Goal: Task Accomplishment & Management: Complete application form

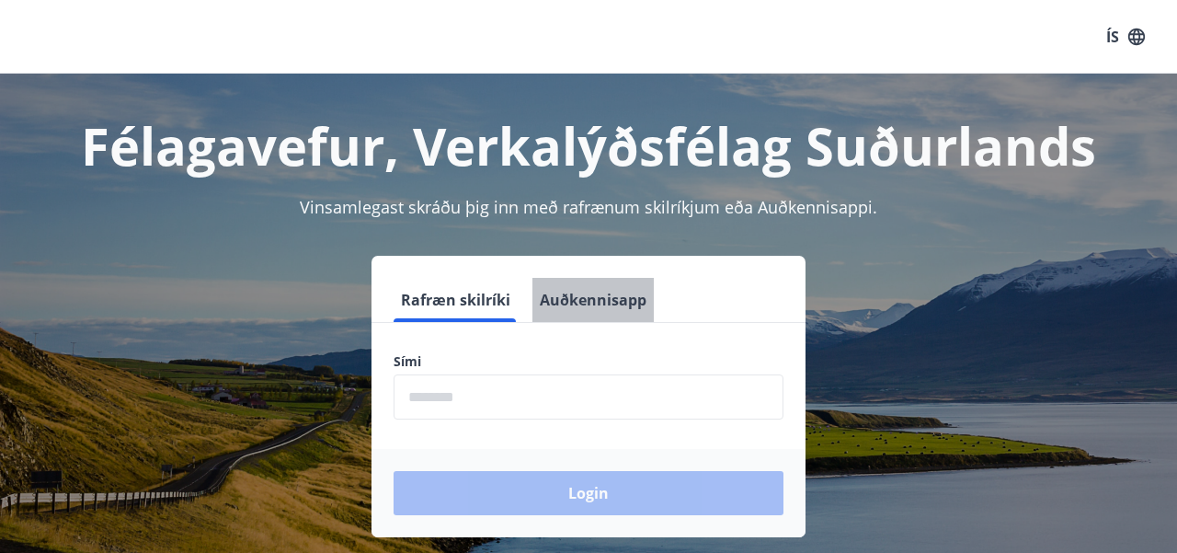
click at [591, 306] on button "Auðkennisapp" at bounding box center [592, 300] width 121 height 44
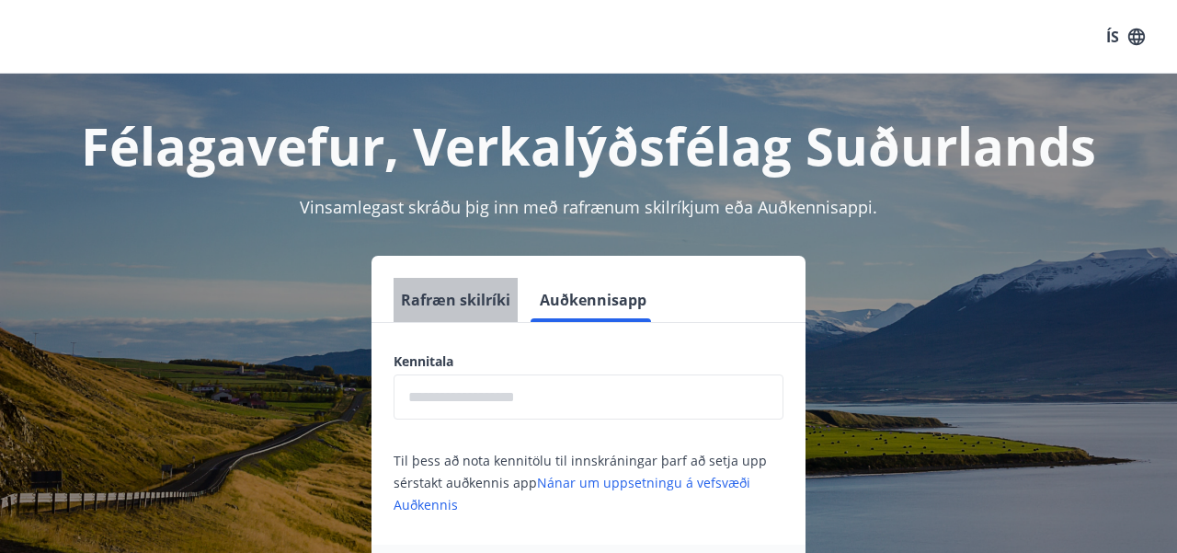
click at [457, 300] on button "Rafræn skilríki" at bounding box center [456, 300] width 124 height 44
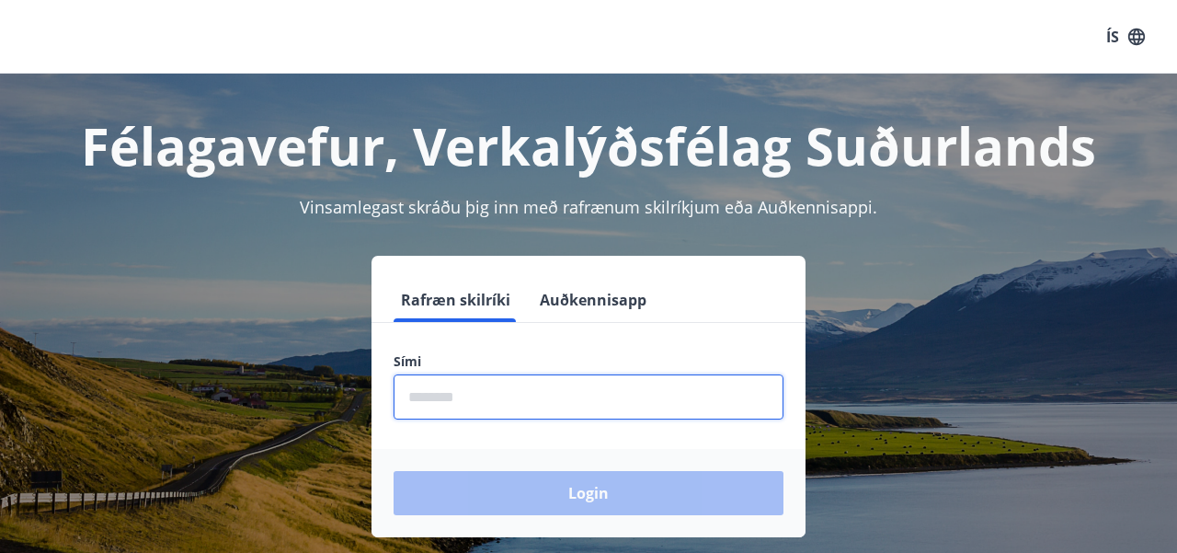
click at [503, 402] on input "phone" at bounding box center [589, 396] width 390 height 45
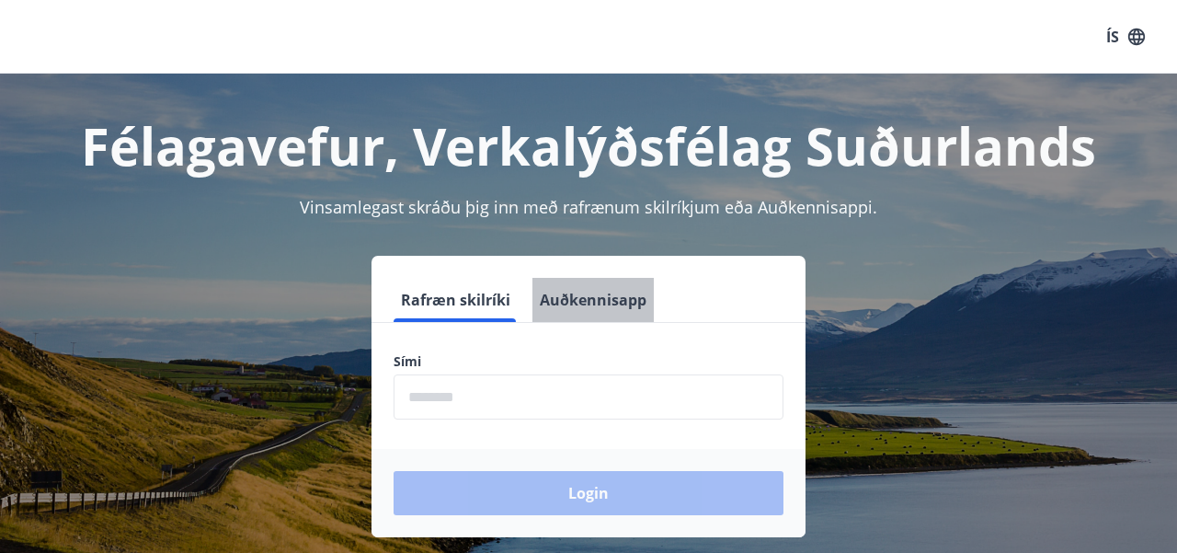
click at [605, 301] on button "Auðkennisapp" at bounding box center [592, 300] width 121 height 44
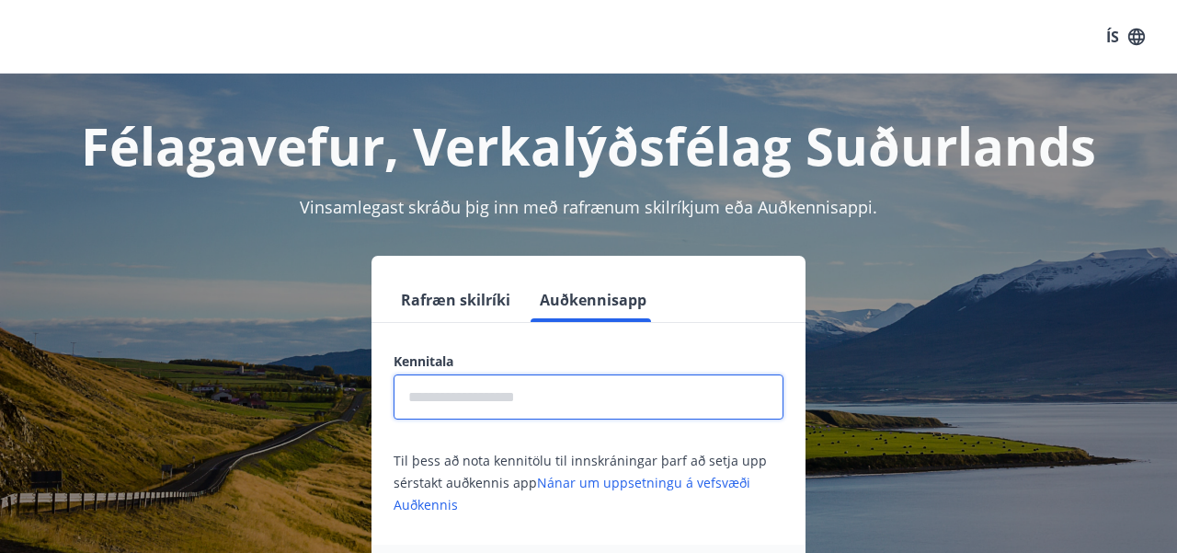
click at [474, 405] on input "text" at bounding box center [589, 396] width 390 height 45
type input "**********"
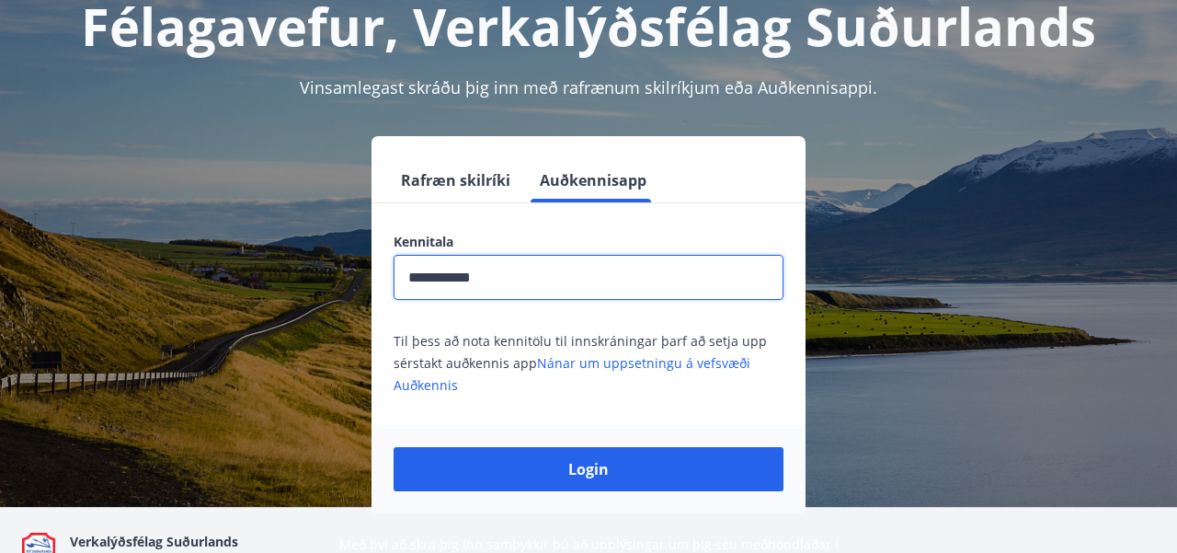
scroll to position [126, 0]
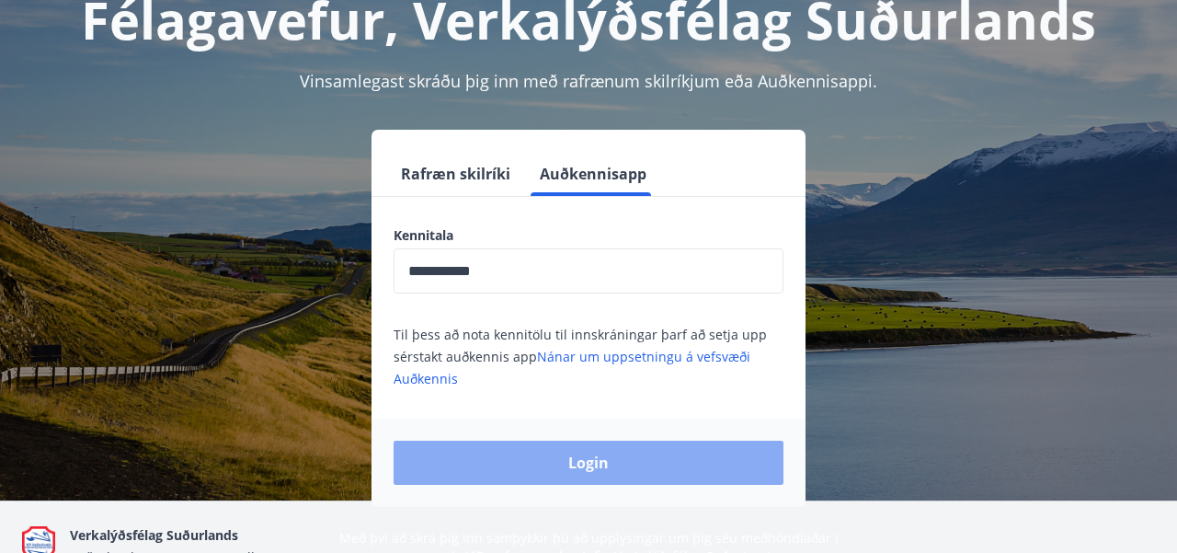
click at [554, 466] on button "Login" at bounding box center [589, 462] width 390 height 44
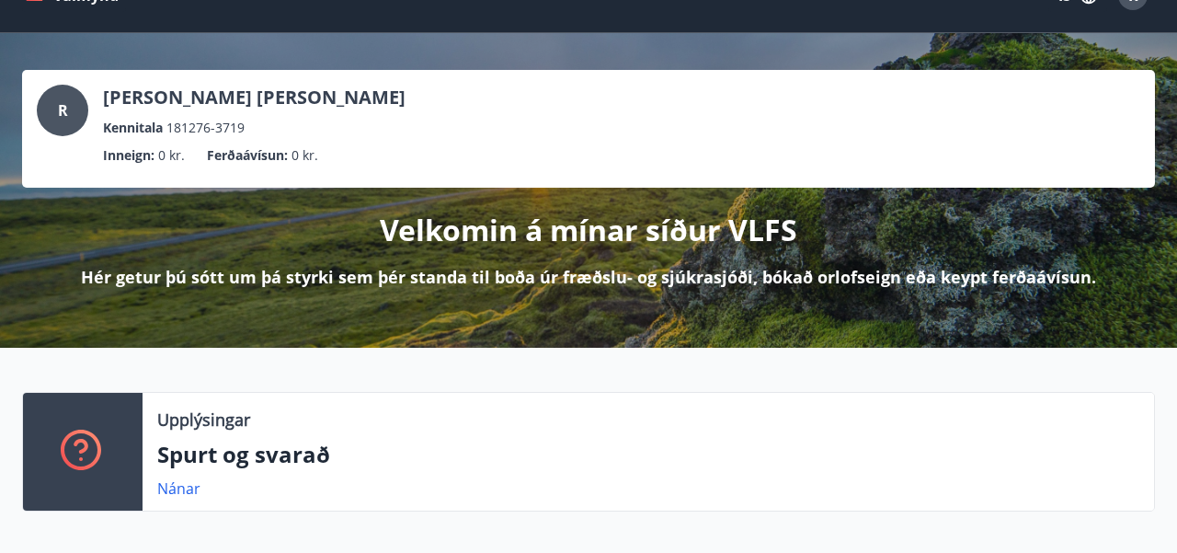
scroll to position [71, 0]
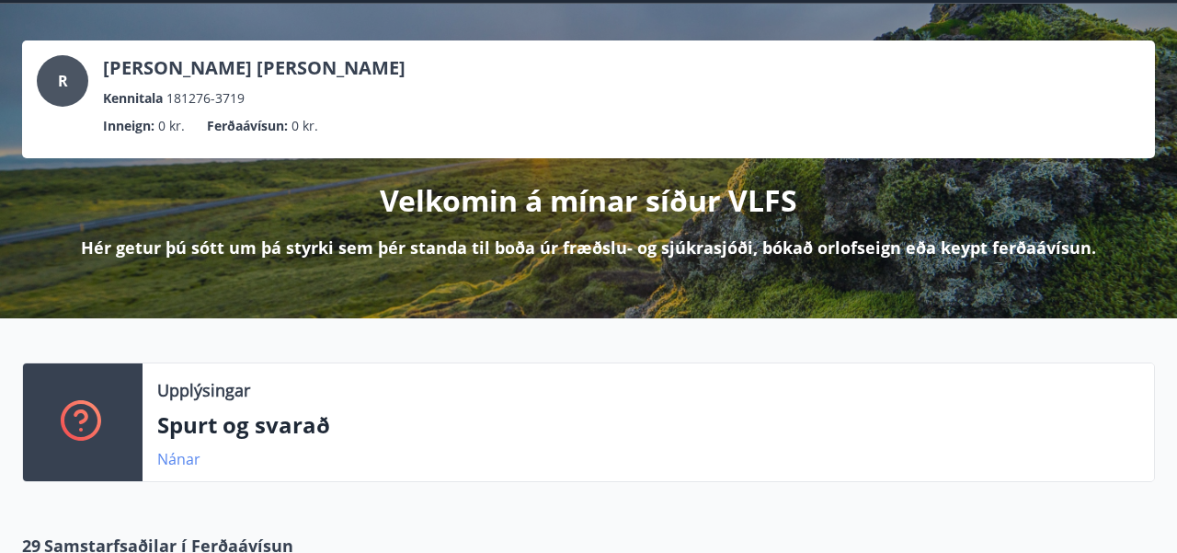
click at [185, 463] on link "Nánar" at bounding box center [178, 459] width 43 height 20
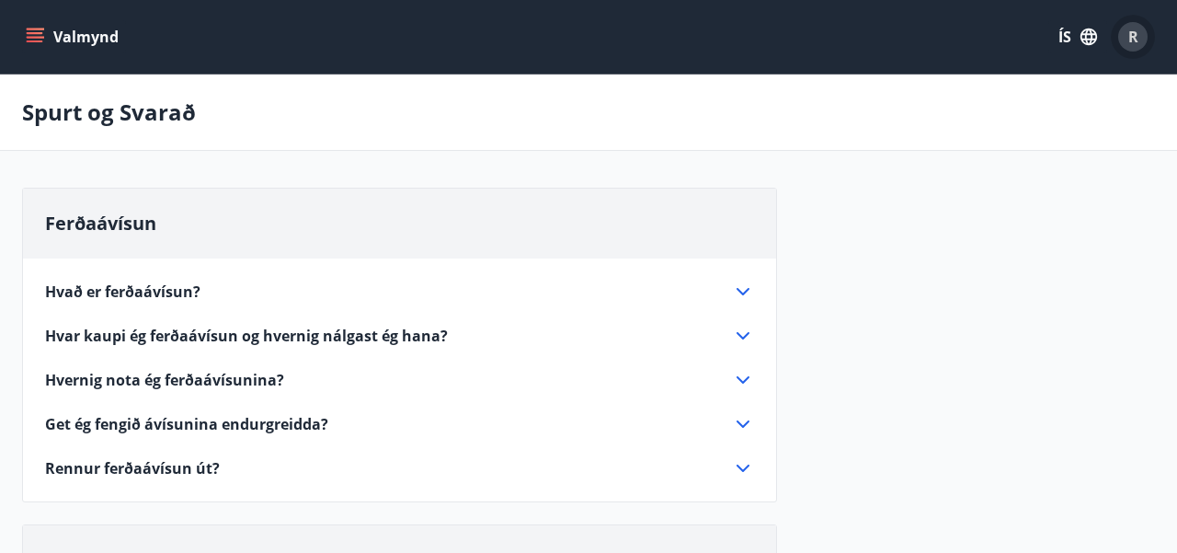
click at [1137, 40] on div "R" at bounding box center [1132, 36] width 29 height 29
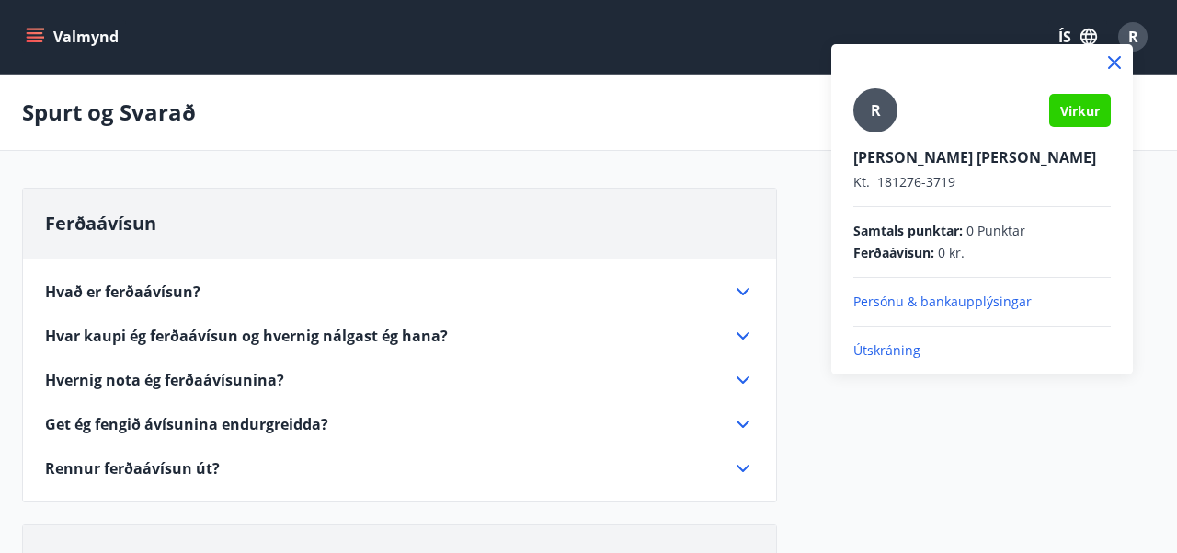
click at [1114, 65] on icon at bounding box center [1114, 62] width 22 height 22
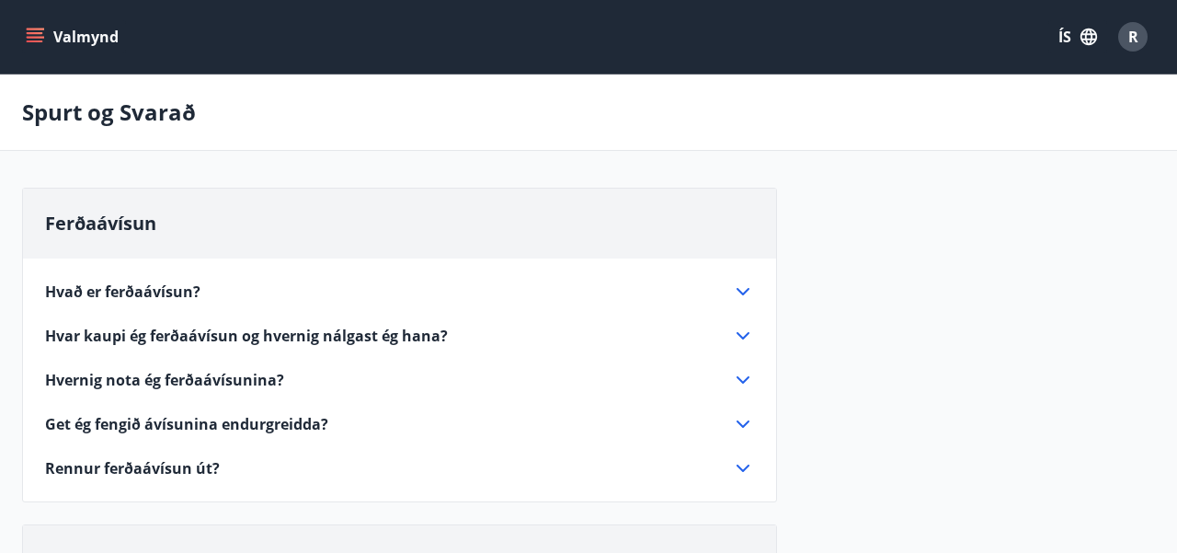
click at [39, 40] on icon "menu" at bounding box center [35, 41] width 17 height 2
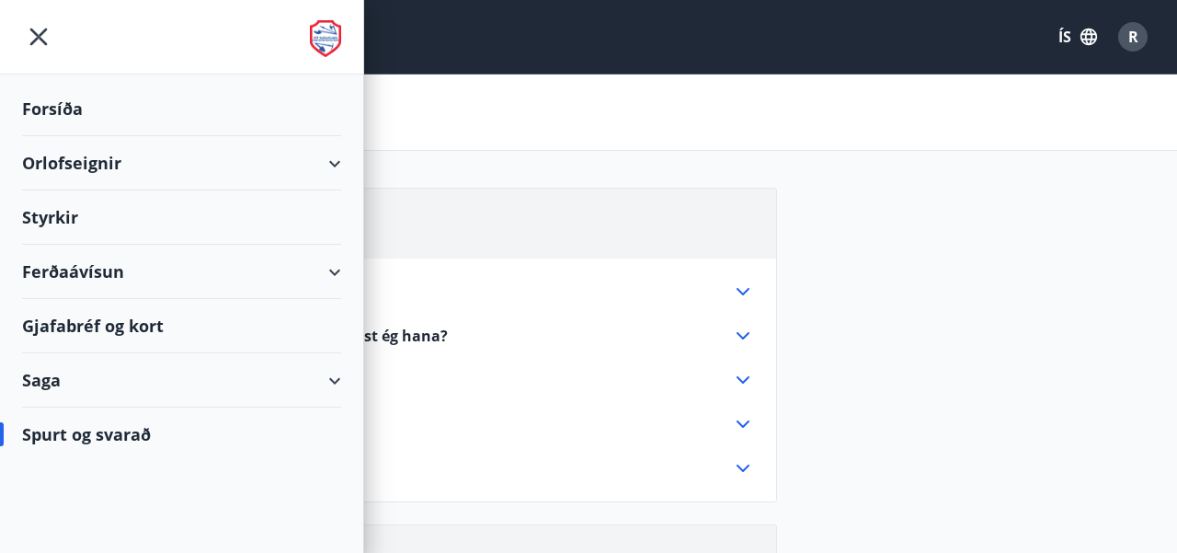
click at [335, 275] on div "Ferðaávísun" at bounding box center [181, 272] width 319 height 54
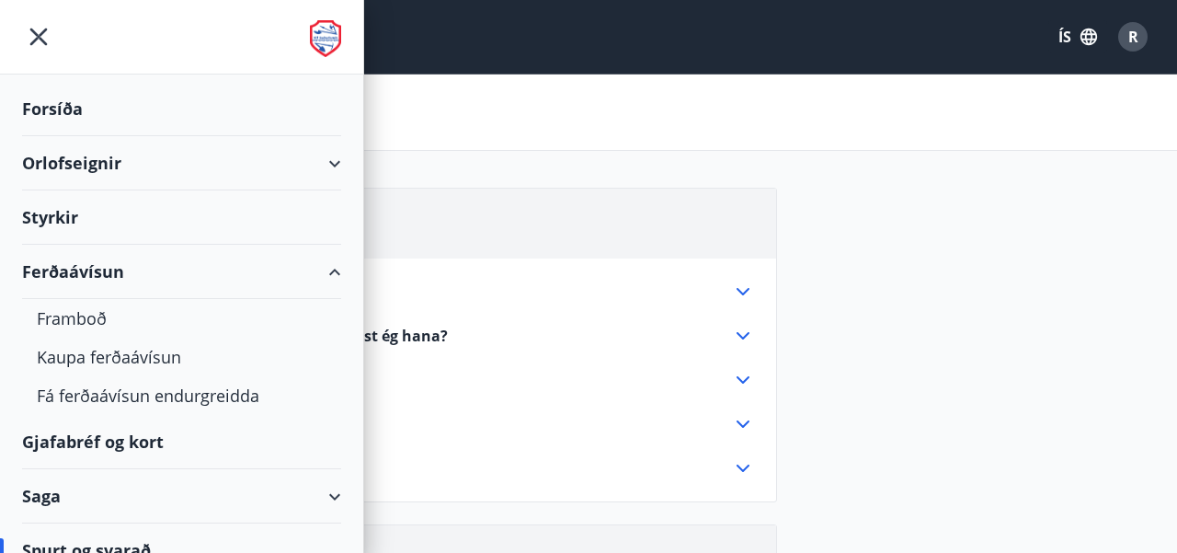
click at [337, 161] on div "Orlofseignir" at bounding box center [181, 163] width 319 height 54
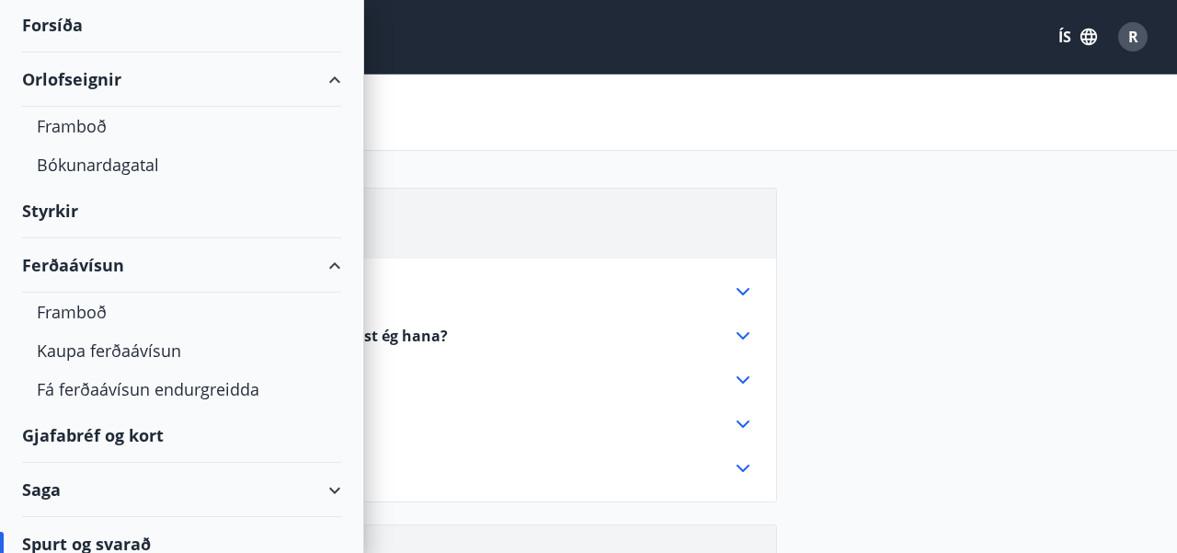
scroll to position [101, 0]
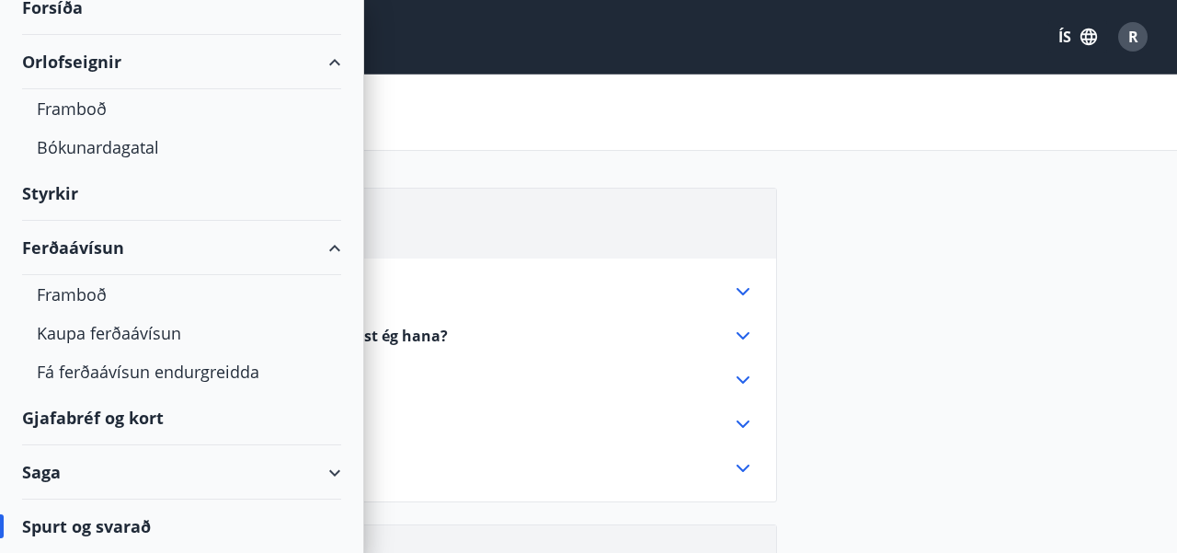
click at [340, 474] on div "Saga" at bounding box center [181, 472] width 319 height 54
click at [333, 470] on div "Saga" at bounding box center [181, 472] width 319 height 54
click at [336, 470] on div "Saga" at bounding box center [181, 472] width 319 height 54
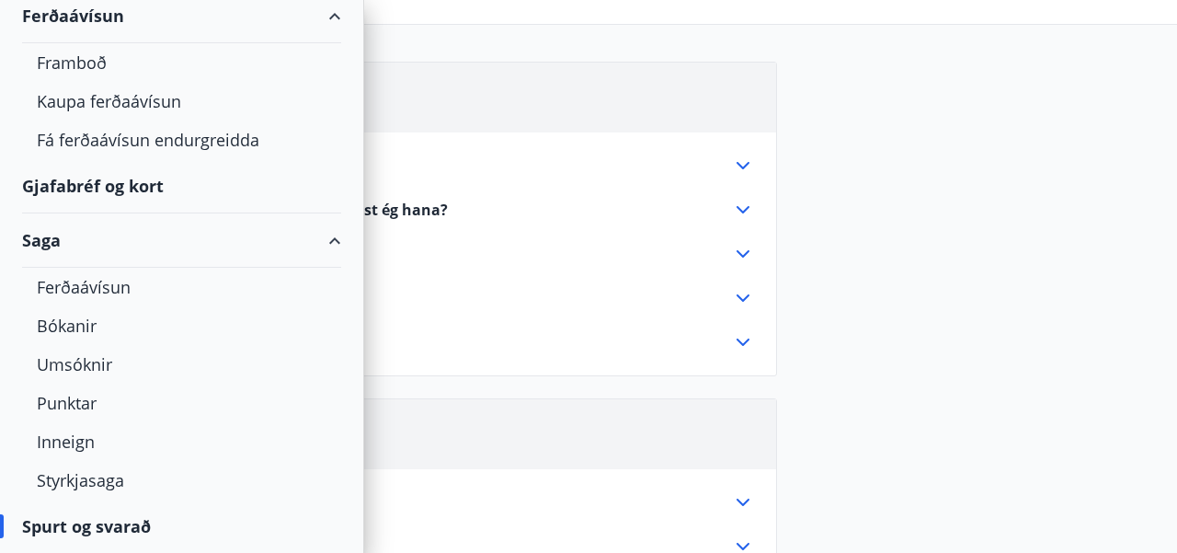
scroll to position [124, 0]
click at [96, 366] on div "Umsóknir" at bounding box center [182, 364] width 290 height 39
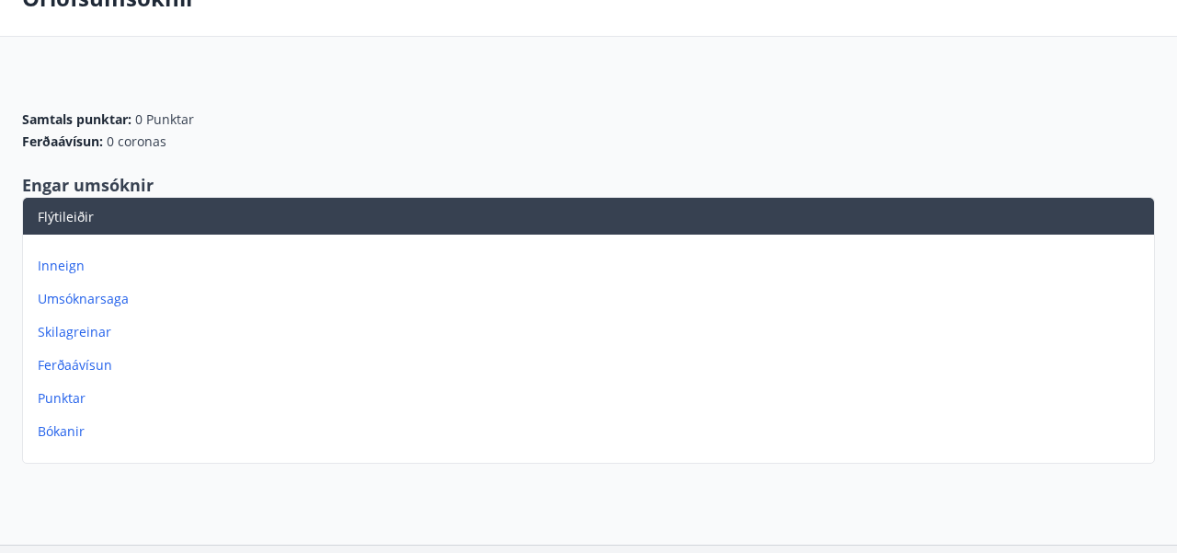
scroll to position [115, 0]
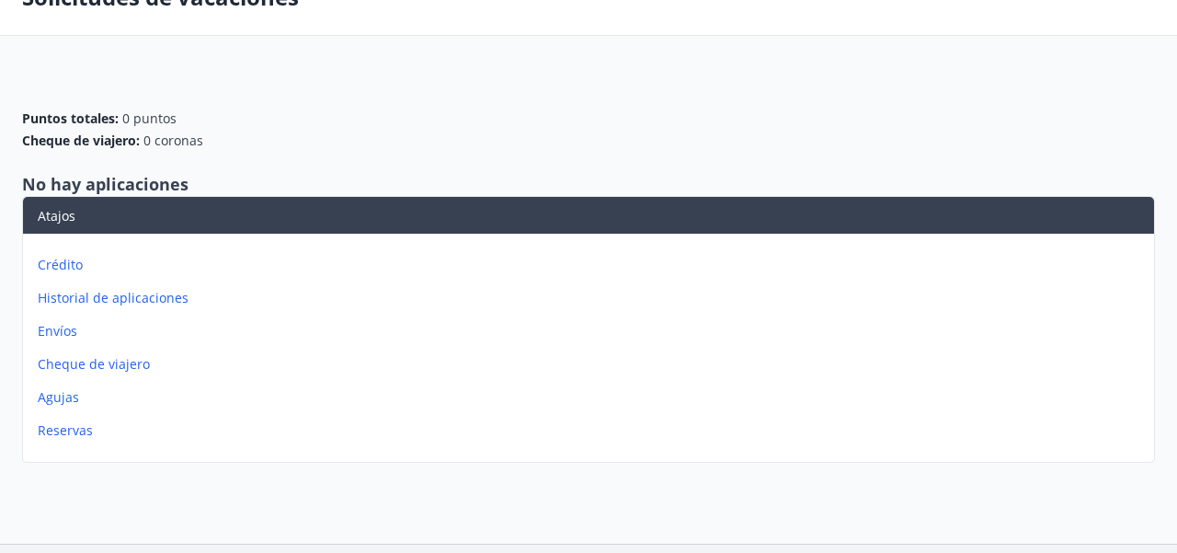
click at [79, 301] on font "Historial de aplicaciones" at bounding box center [113, 297] width 151 height 17
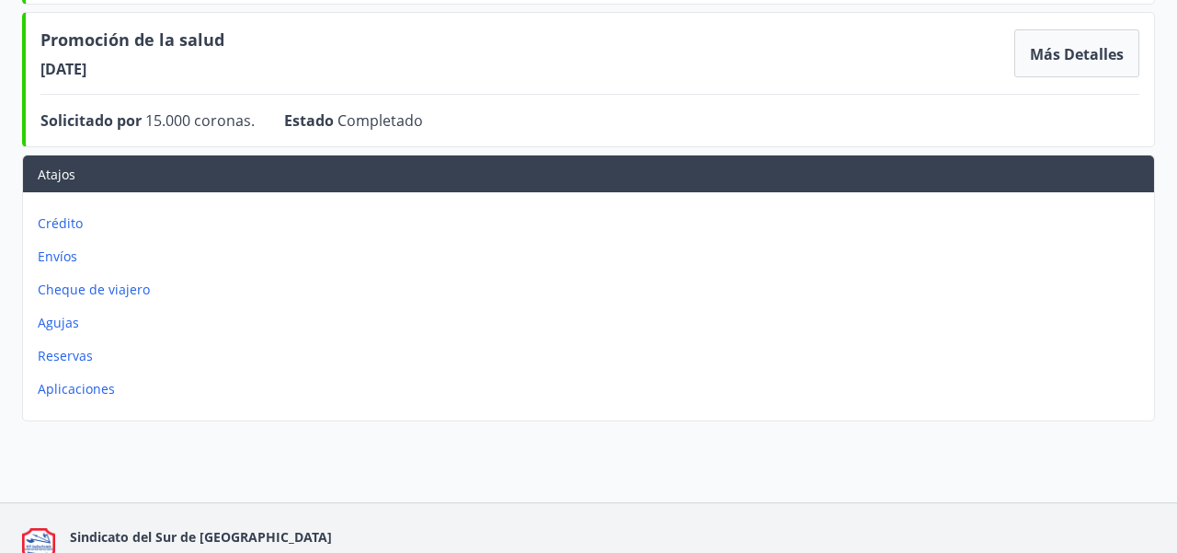
scroll to position [529, 0]
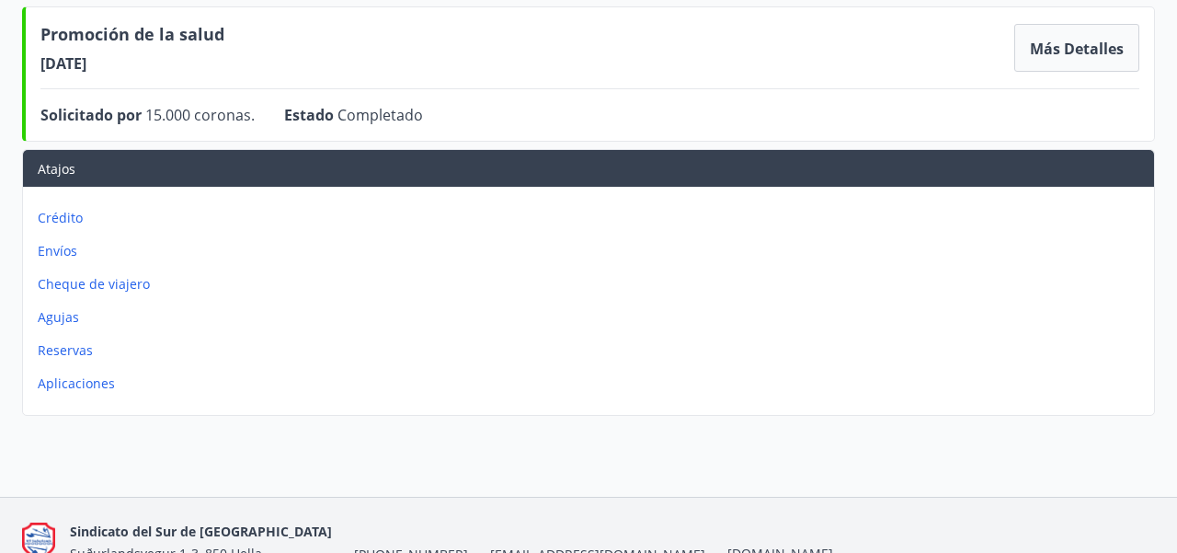
click at [92, 384] on font "Aplicaciones" at bounding box center [76, 382] width 77 height 17
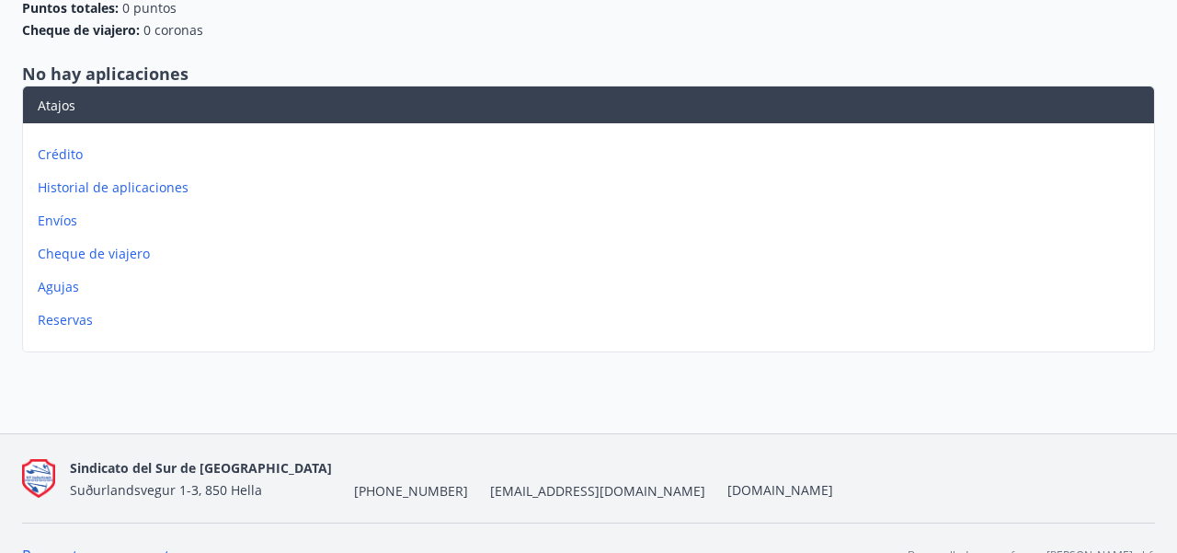
scroll to position [226, 0]
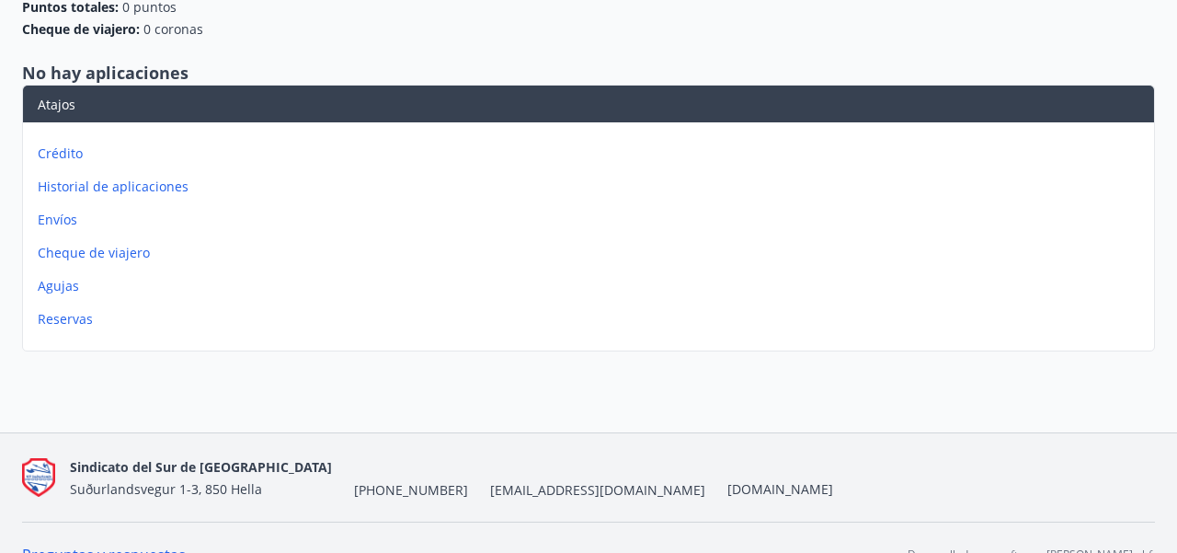
click at [57, 291] on font "Agujas" at bounding box center [58, 285] width 41 height 17
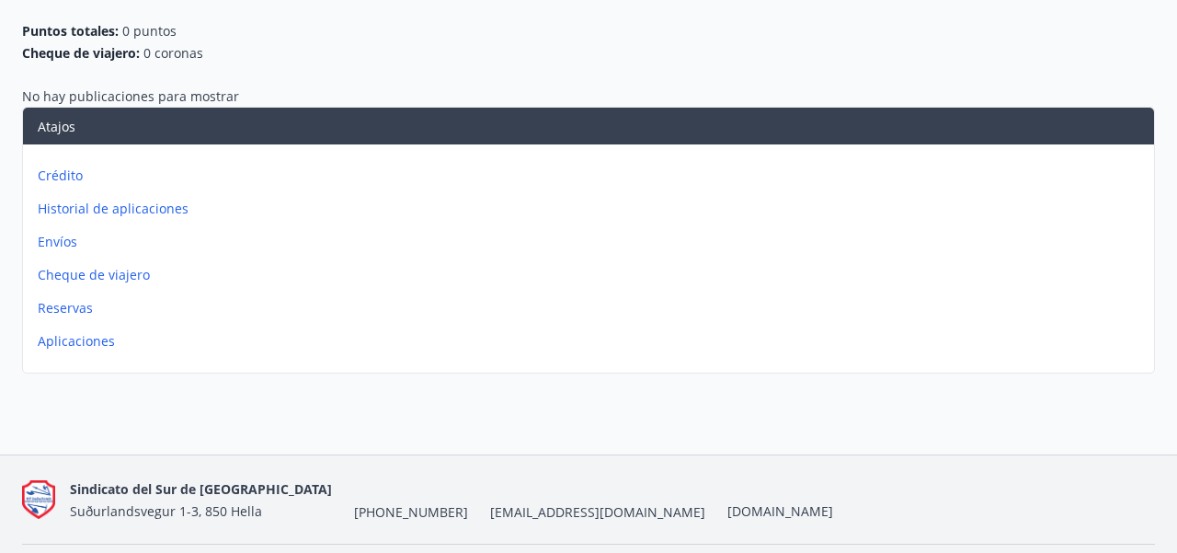
scroll to position [193, 0]
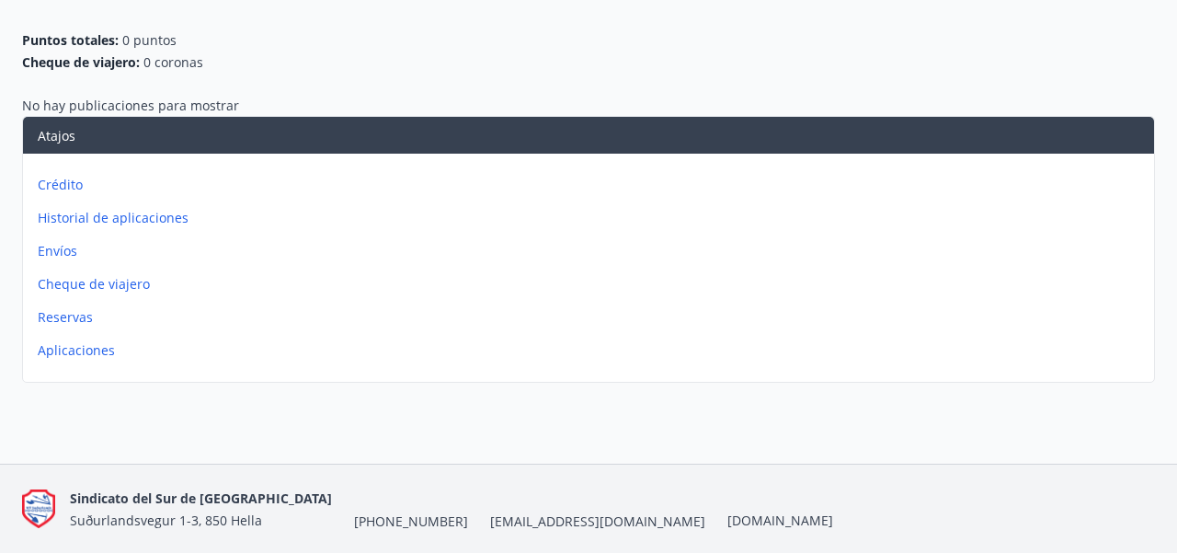
click at [74, 356] on font "Aplicaciones" at bounding box center [76, 349] width 77 height 17
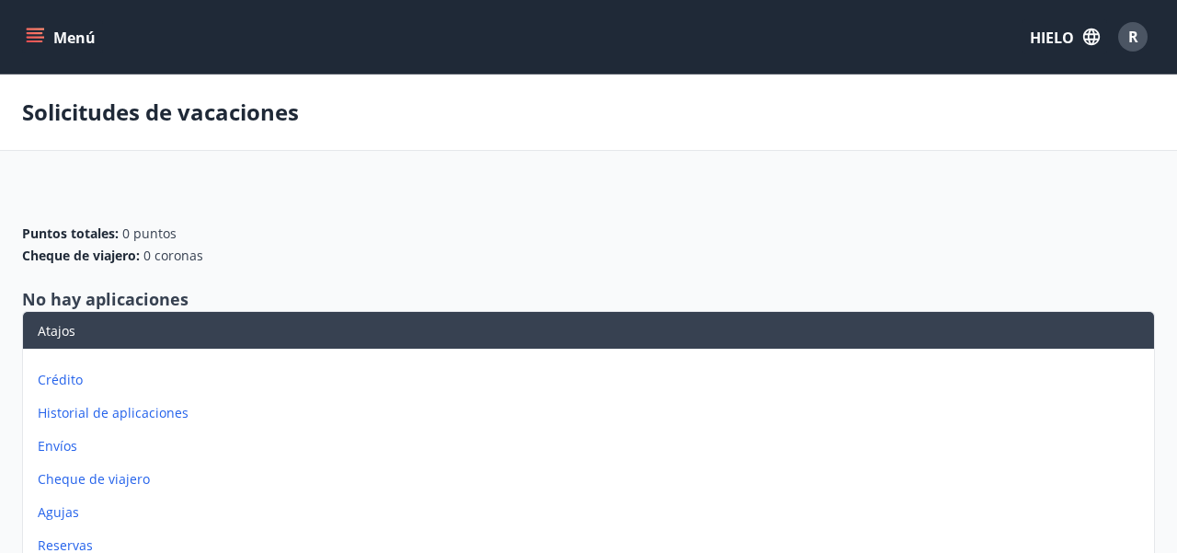
click at [37, 35] on icon "menú" at bounding box center [35, 37] width 18 height 18
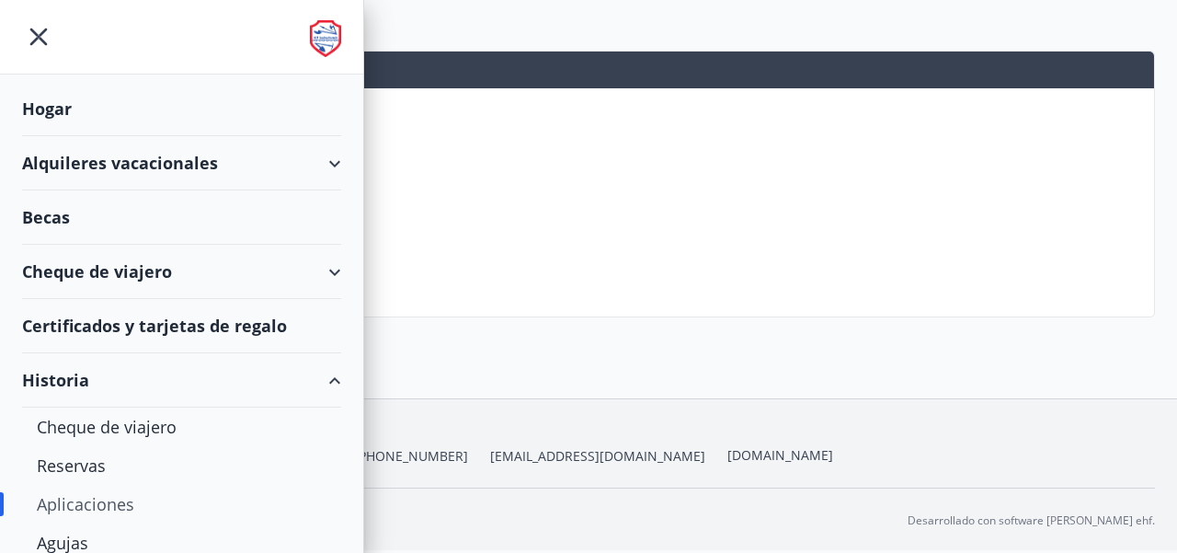
click at [329, 162] on div "Alquileres vacacionales" at bounding box center [181, 163] width 319 height 54
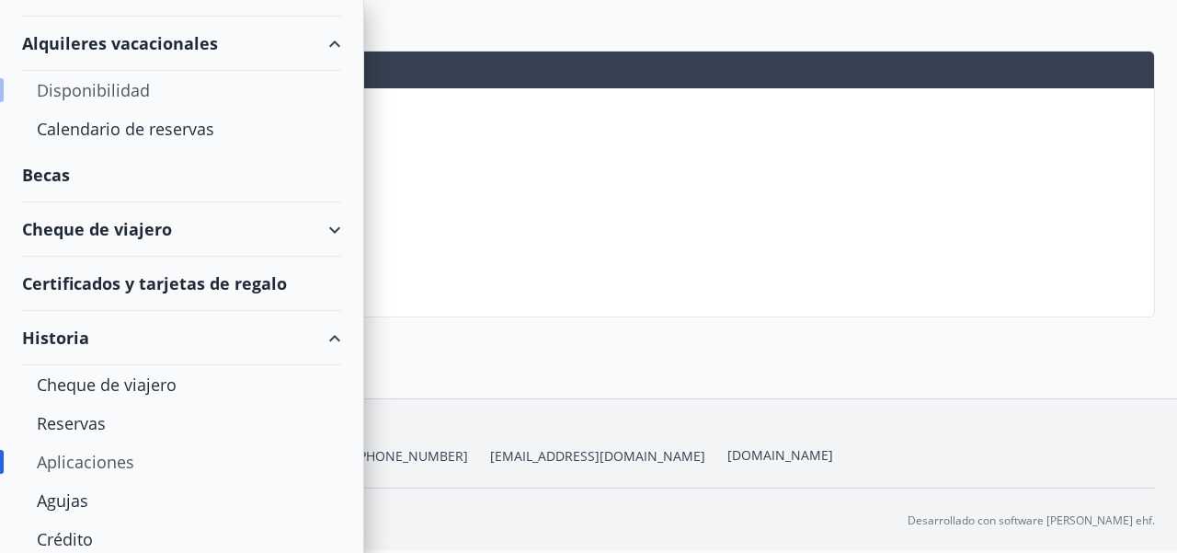
scroll to position [124, 0]
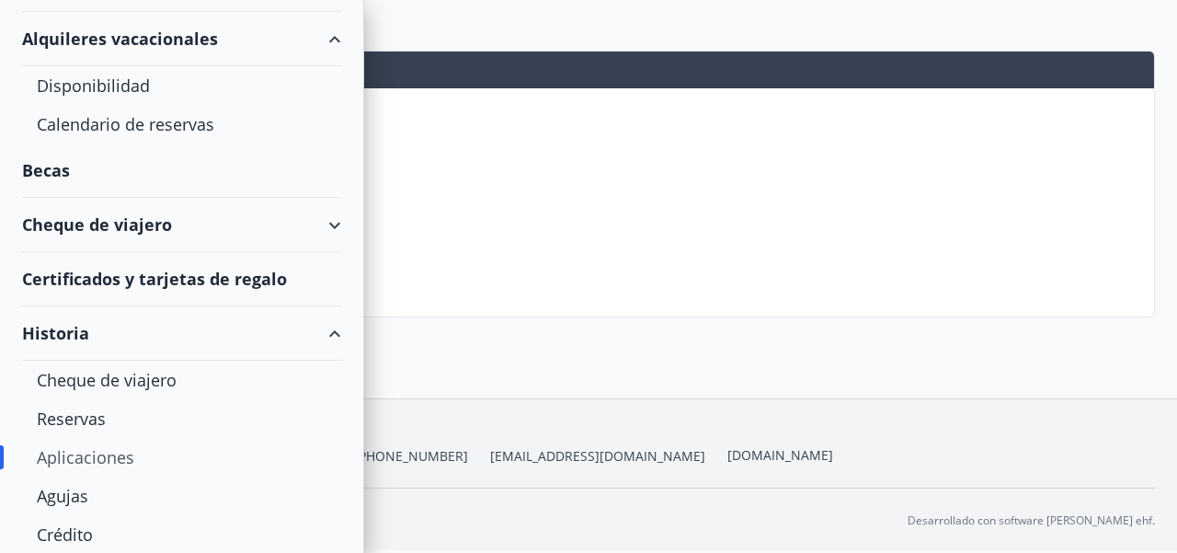
click at [337, 223] on div "Cheque de viajero" at bounding box center [181, 225] width 319 height 54
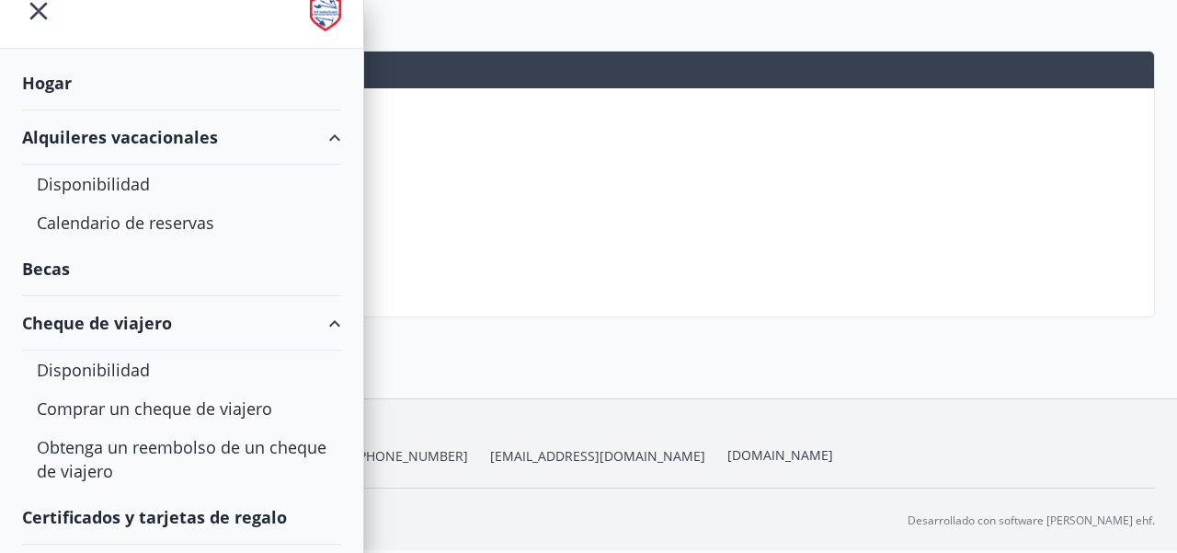
scroll to position [0, 0]
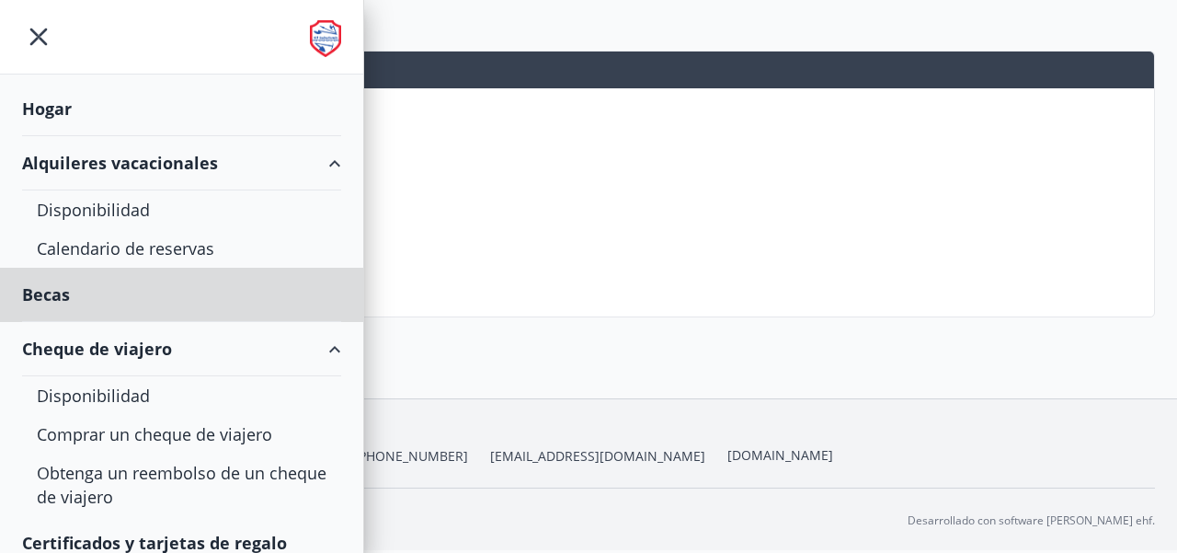
click at [51, 107] on font "Hogar" at bounding box center [47, 108] width 50 height 22
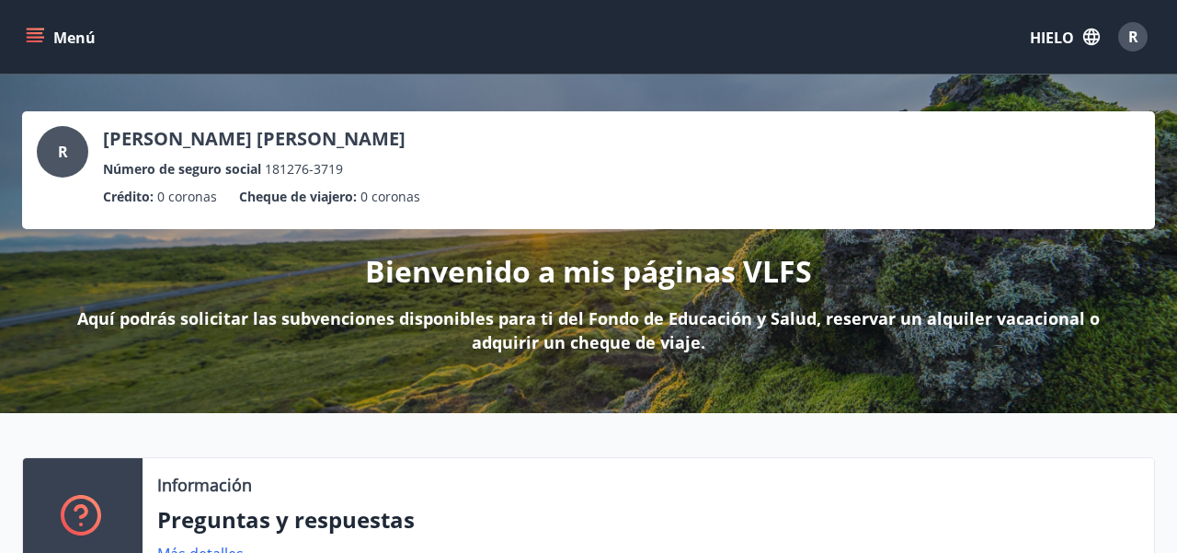
click at [33, 34] on icon "menú" at bounding box center [35, 37] width 18 height 18
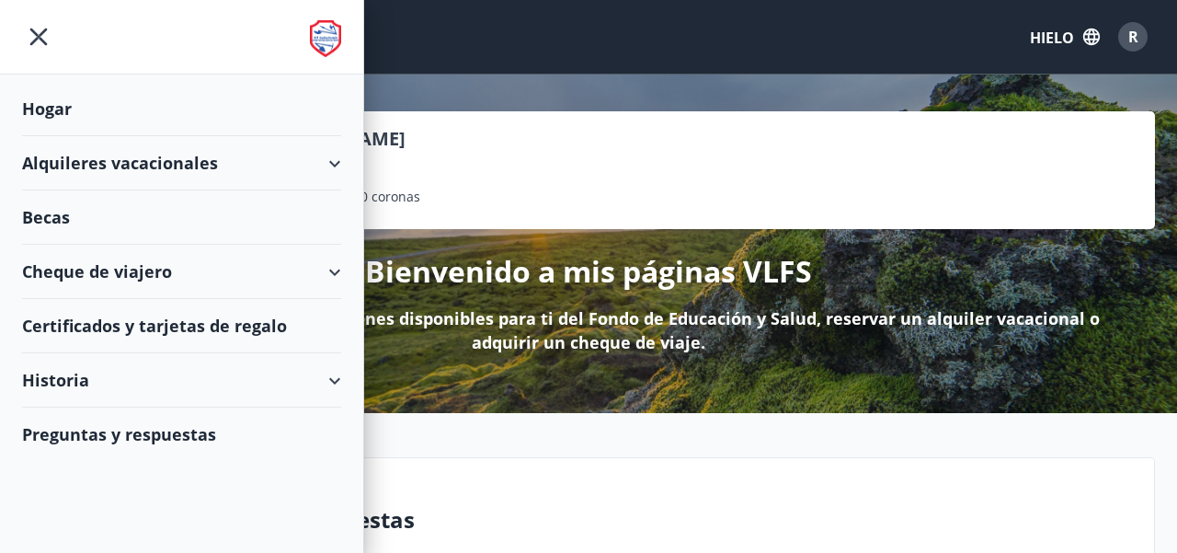
click at [337, 274] on div "Cheque de viajero" at bounding box center [181, 272] width 319 height 54
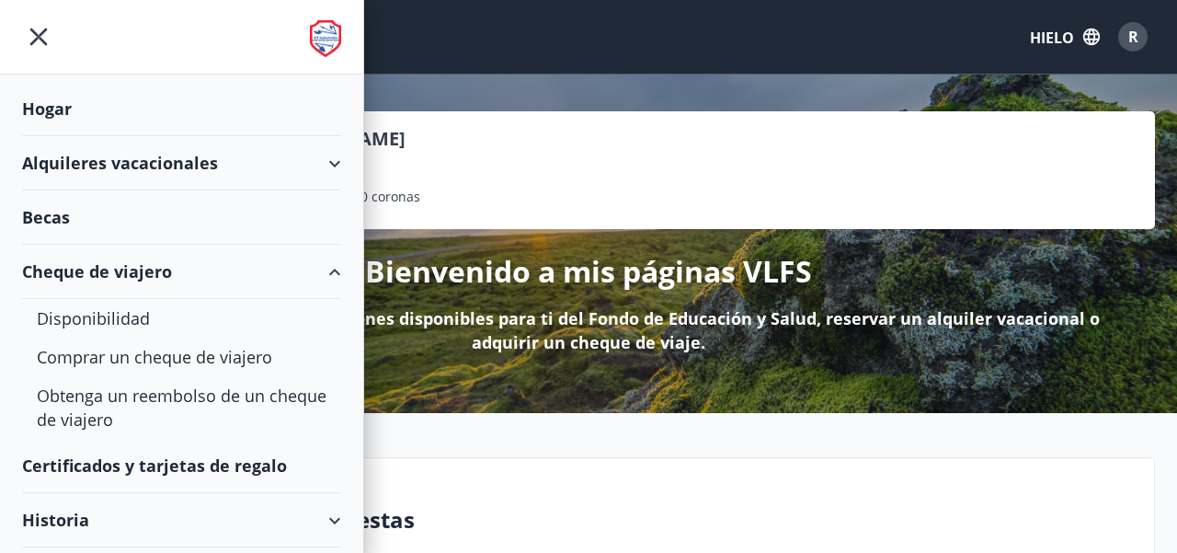
scroll to position [48, 0]
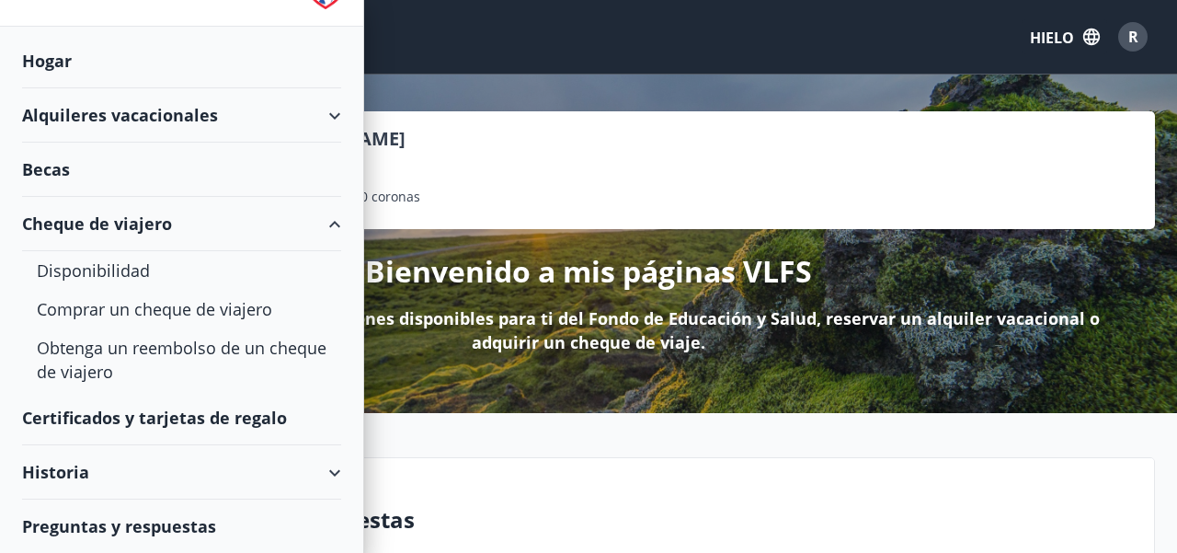
click at [155, 523] on font "Preguntas y respuestas" at bounding box center [119, 526] width 194 height 22
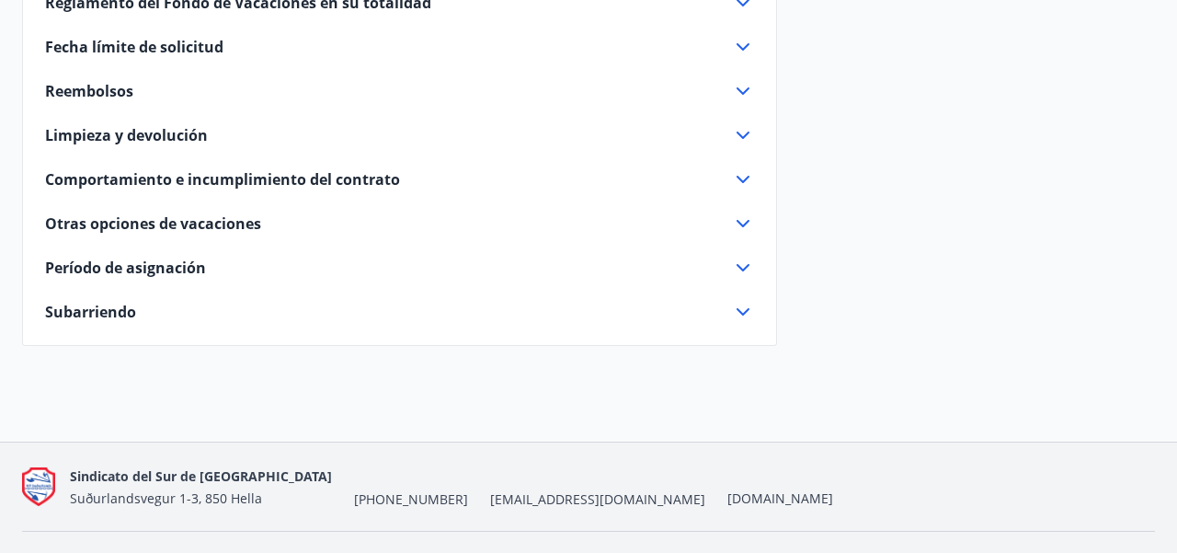
scroll to position [1388, 0]
click at [112, 88] on font "Reembolsos" at bounding box center [89, 90] width 88 height 20
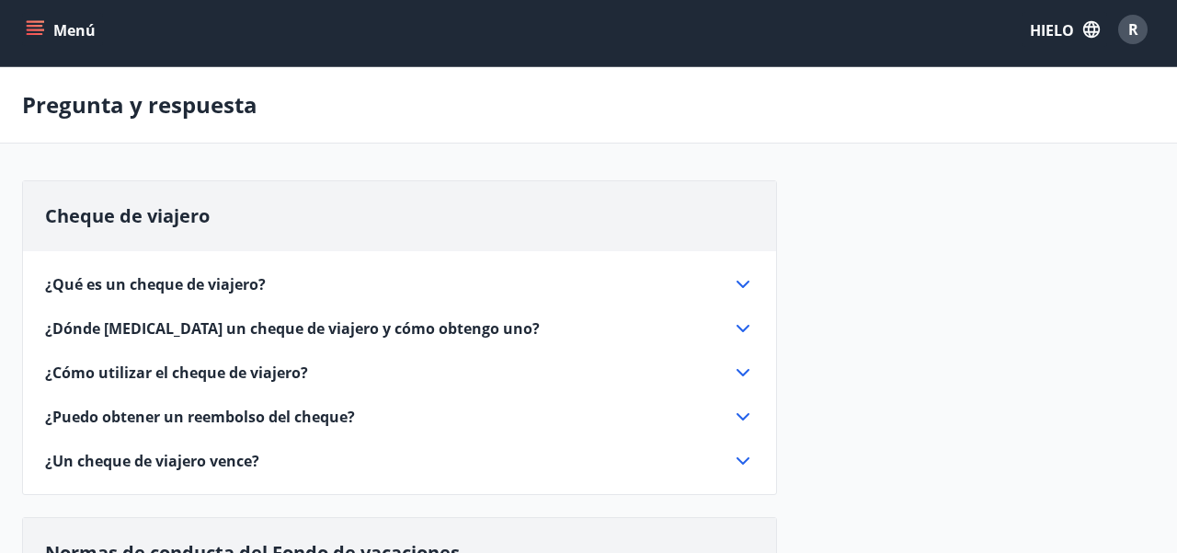
scroll to position [0, 0]
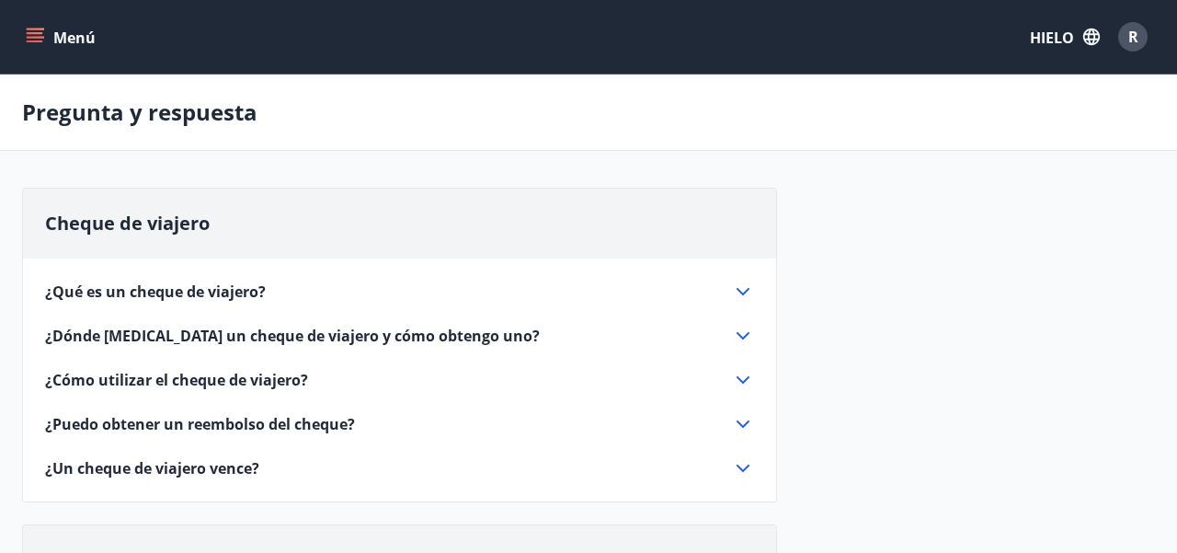
click at [1092, 38] on icon "button" at bounding box center [1091, 37] width 20 height 20
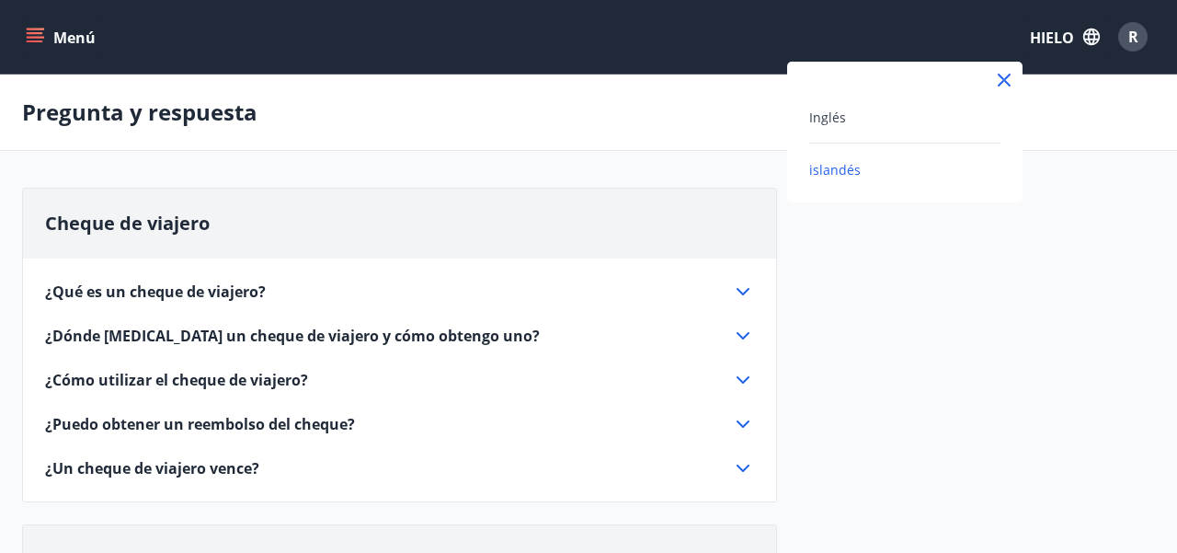
click at [1054, 45] on div at bounding box center [588, 276] width 1177 height 553
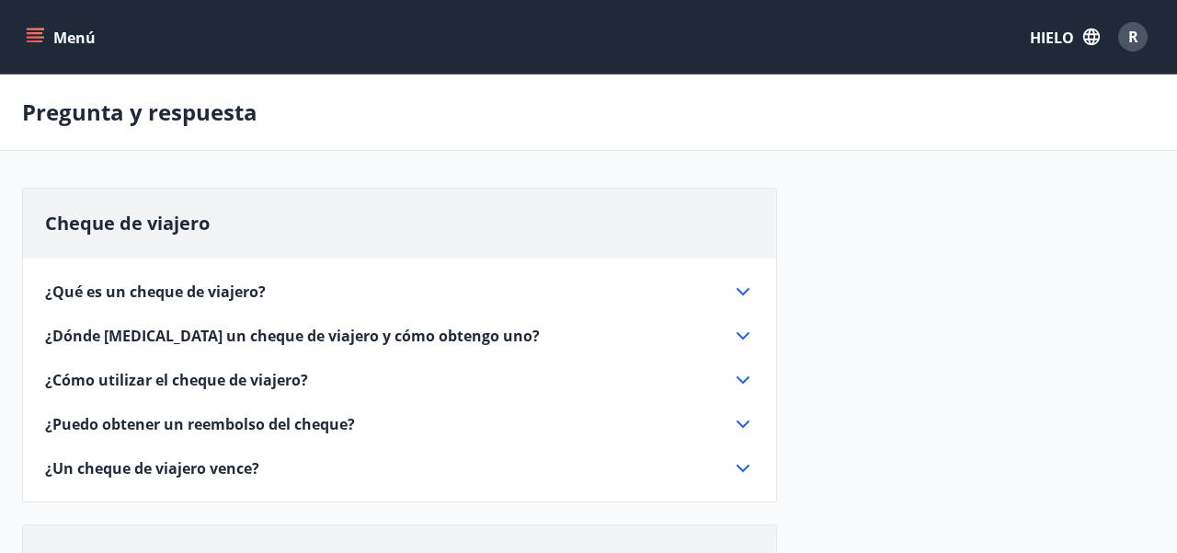
click at [1134, 39] on font "R" at bounding box center [1133, 37] width 10 height 20
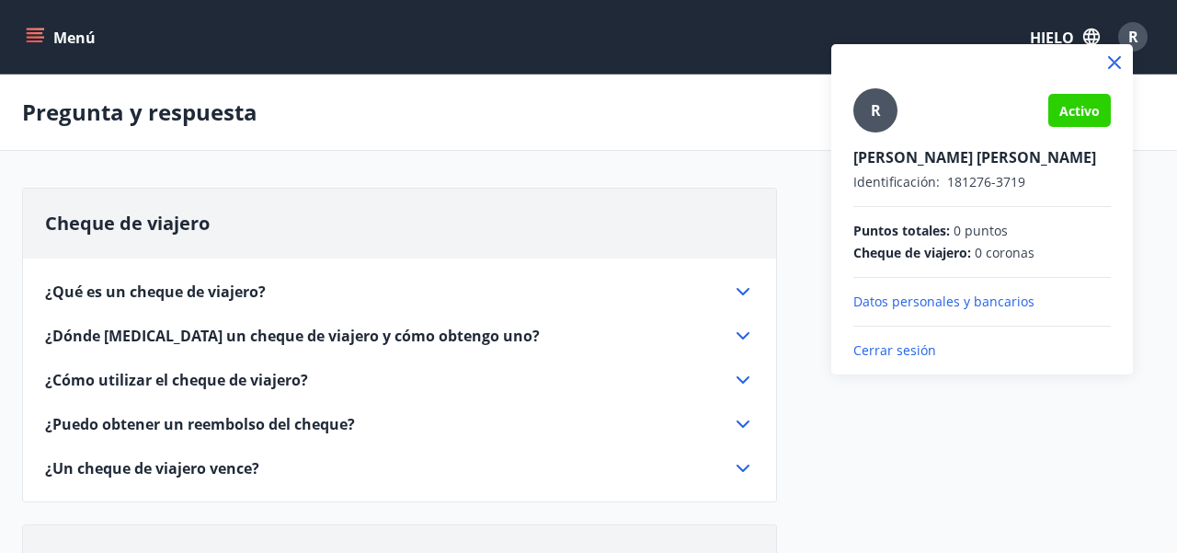
click at [1007, 303] on font "Datos personales y bancarios" at bounding box center [943, 300] width 181 height 17
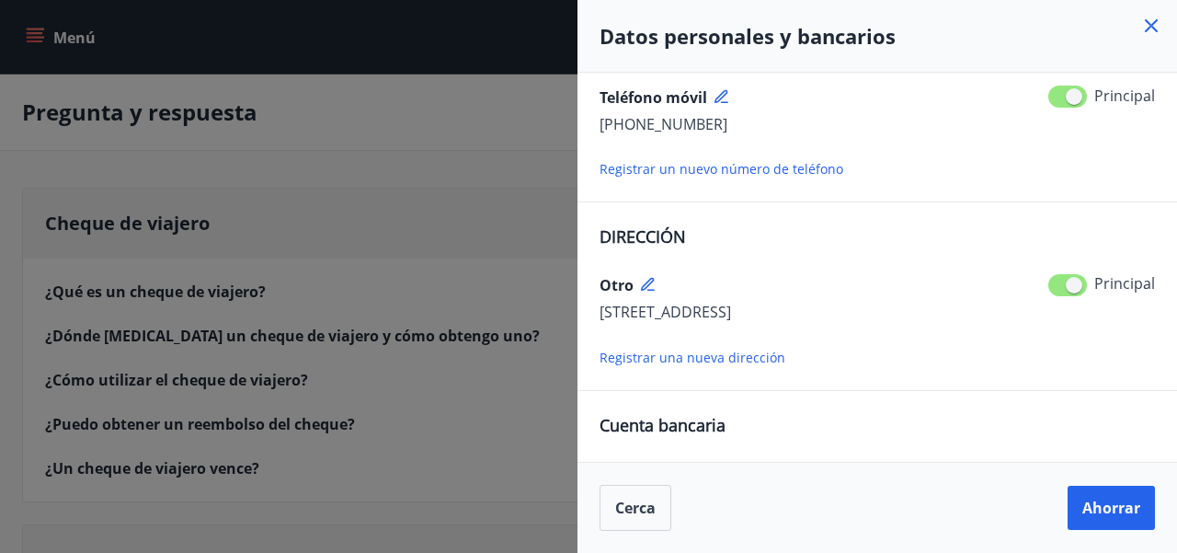
scroll to position [317, 0]
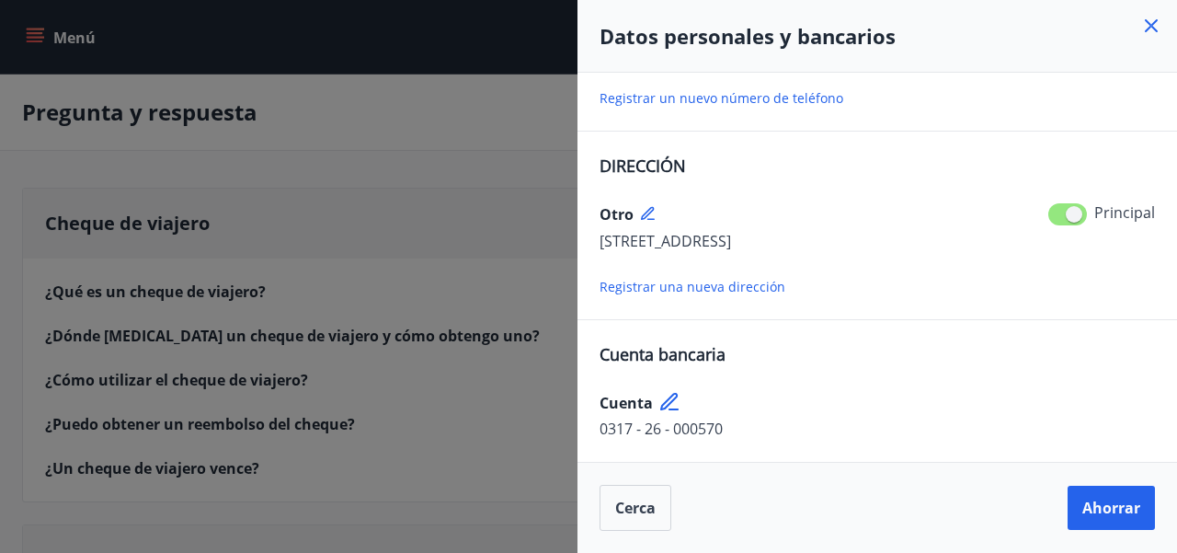
click at [1152, 27] on icon at bounding box center [1151, 25] width 13 height 13
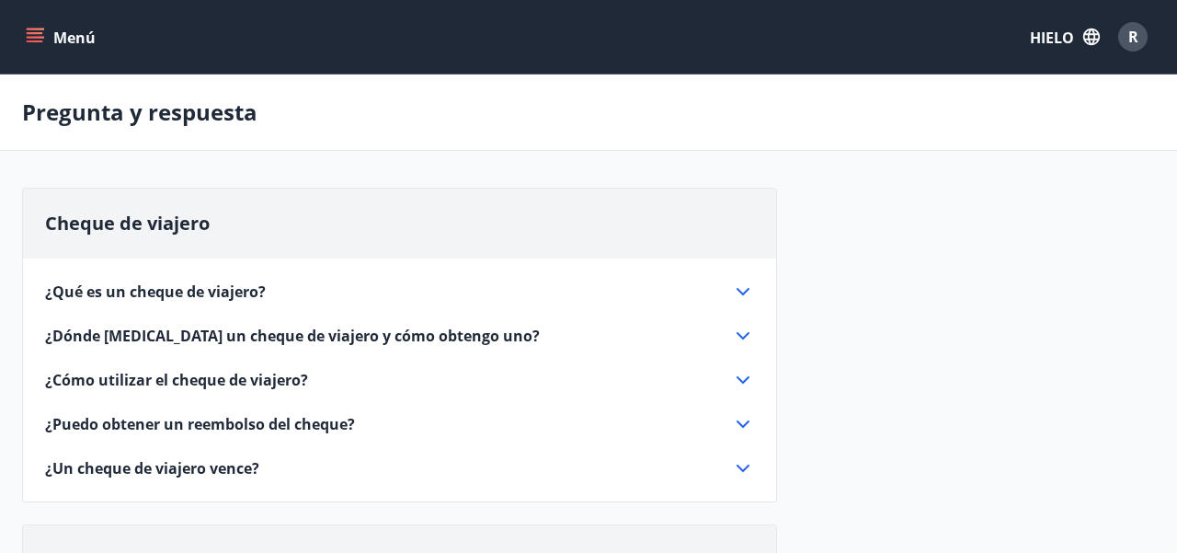
click at [71, 40] on font "Menú" at bounding box center [74, 38] width 42 height 20
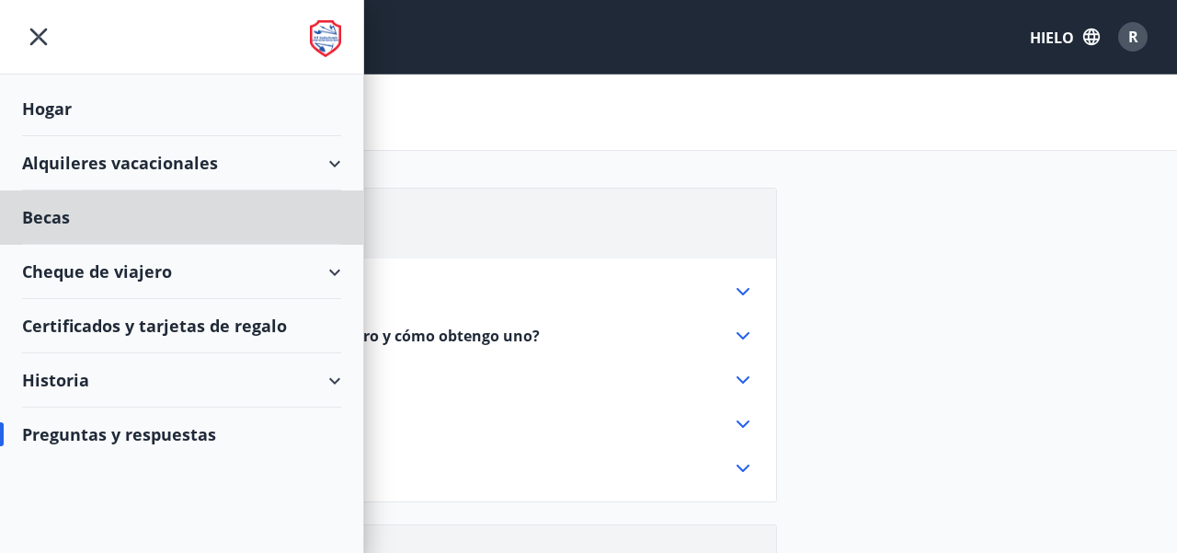
click at [63, 105] on font "Hogar" at bounding box center [47, 108] width 50 height 22
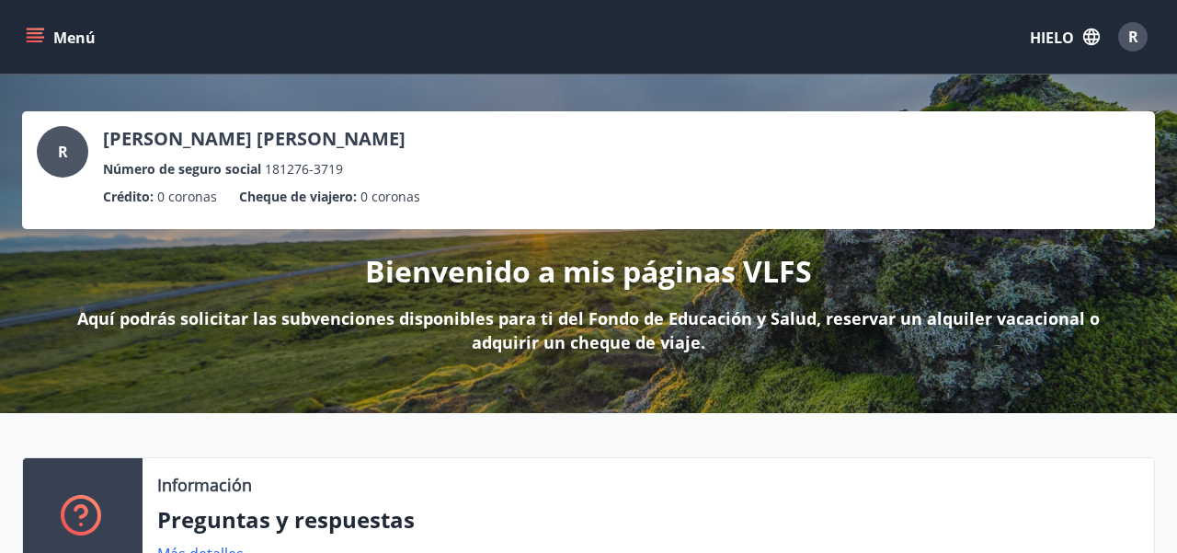
click at [39, 33] on icon "menú" at bounding box center [35, 33] width 17 height 2
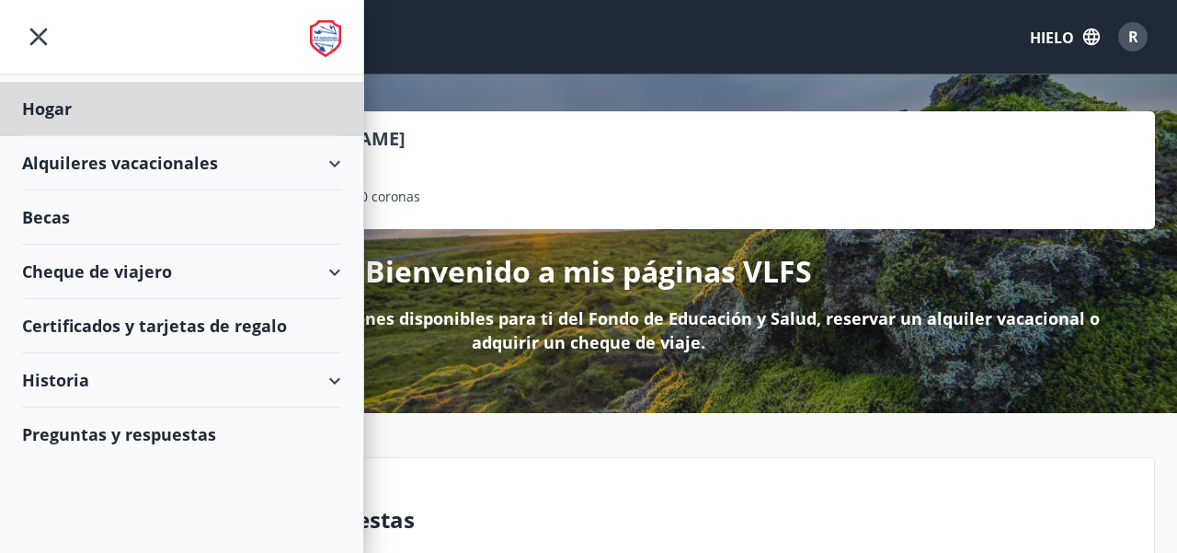
click at [50, 218] on font "Becas" at bounding box center [46, 217] width 48 height 22
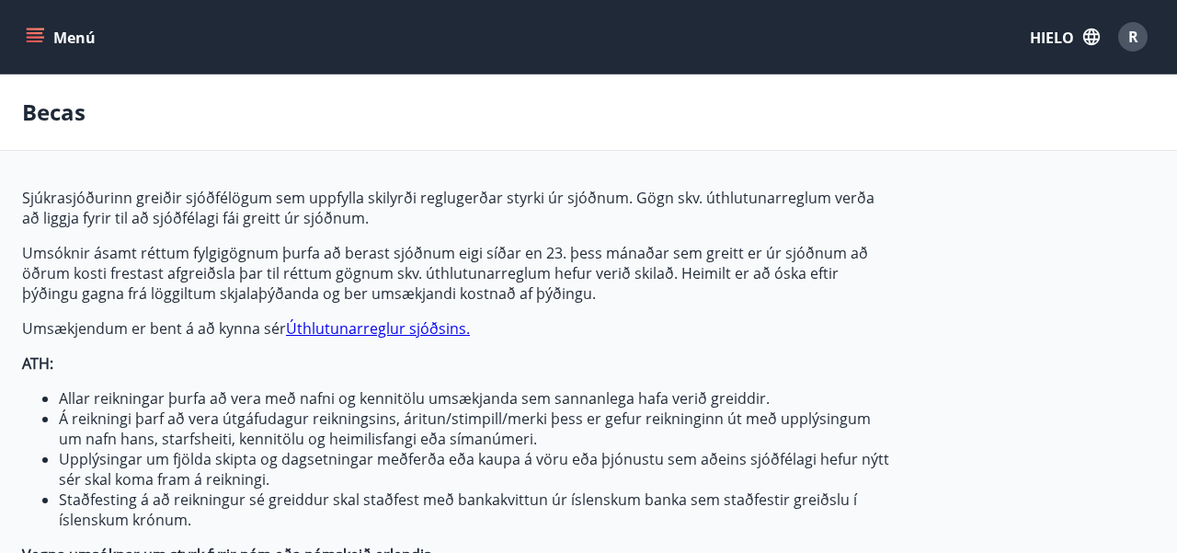
type input "***"
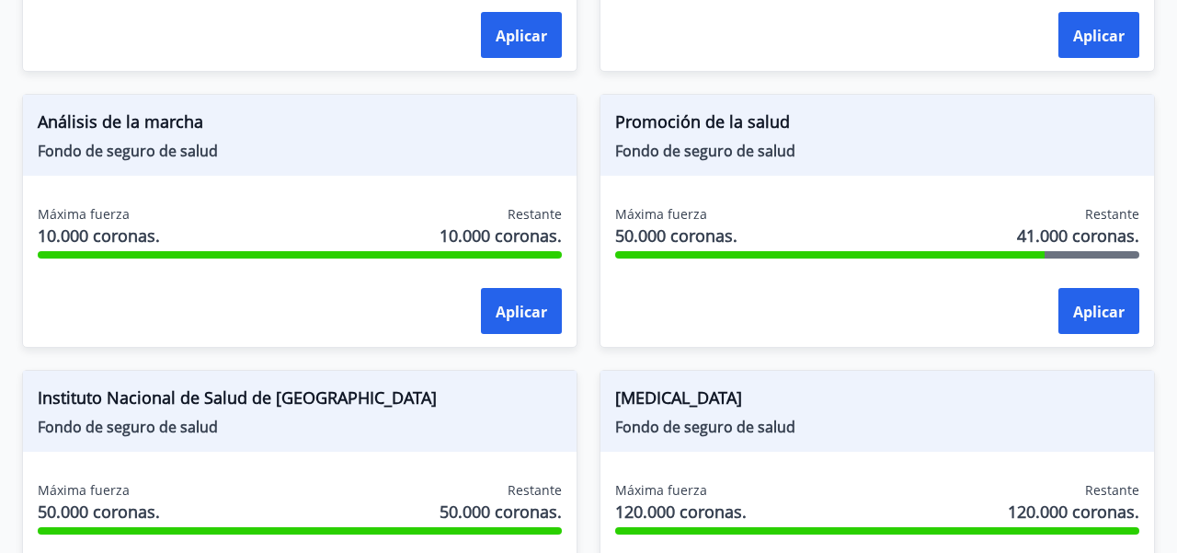
scroll to position [1129, 0]
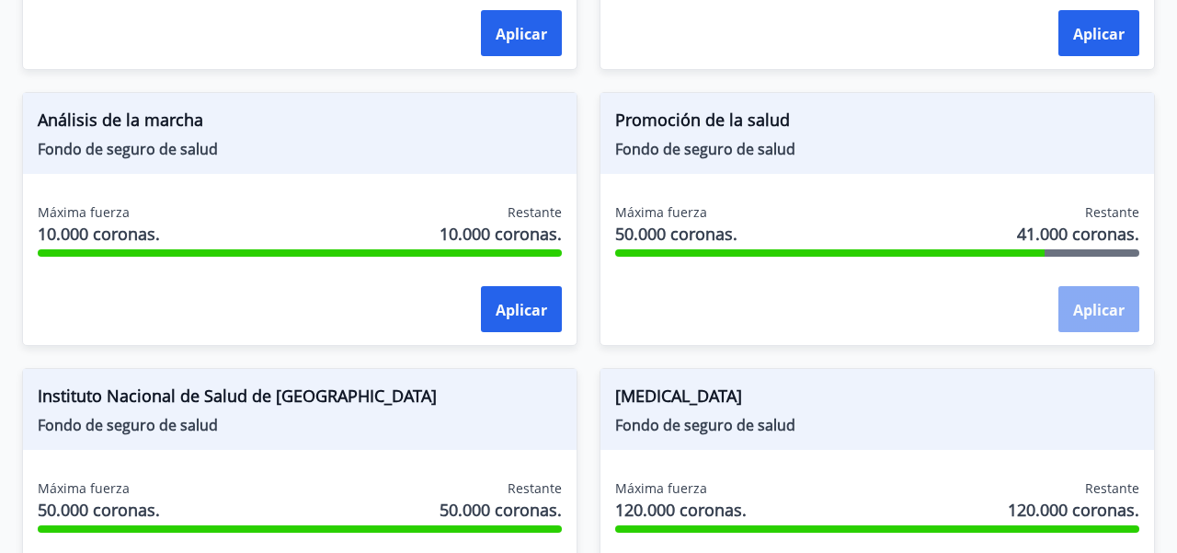
click at [1096, 310] on font "Aplicar" at bounding box center [1098, 310] width 51 height 20
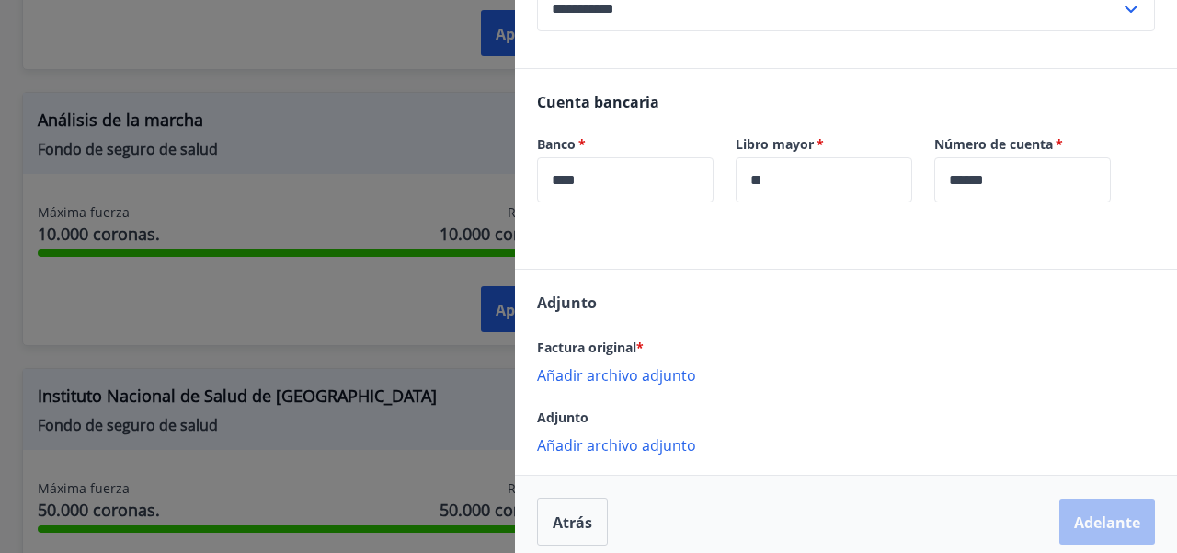
scroll to position [672, 0]
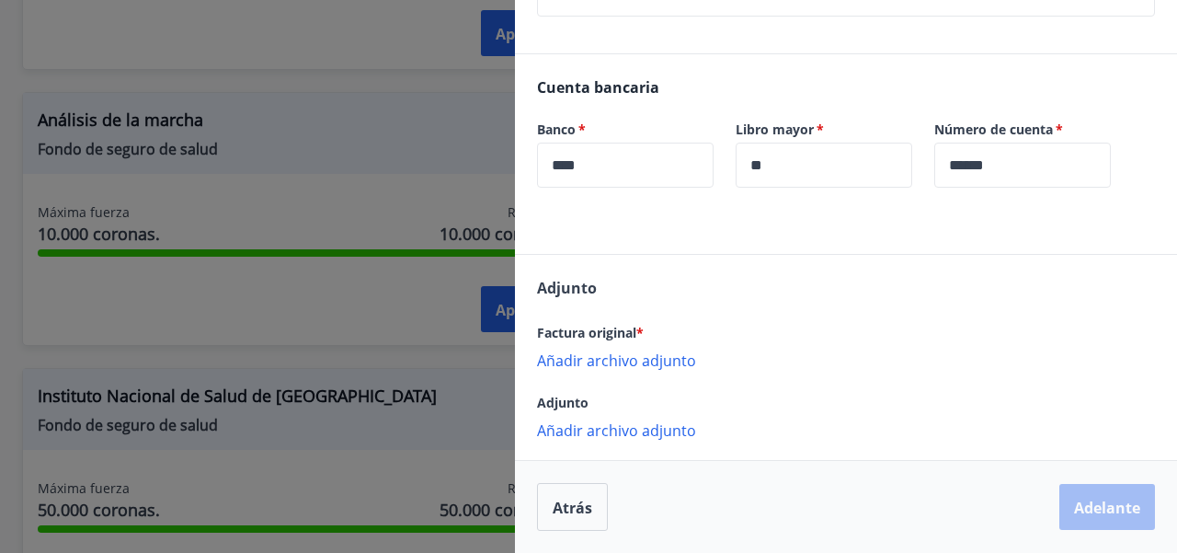
click at [628, 362] on font "Añadir archivo adjunto" at bounding box center [616, 360] width 159 height 20
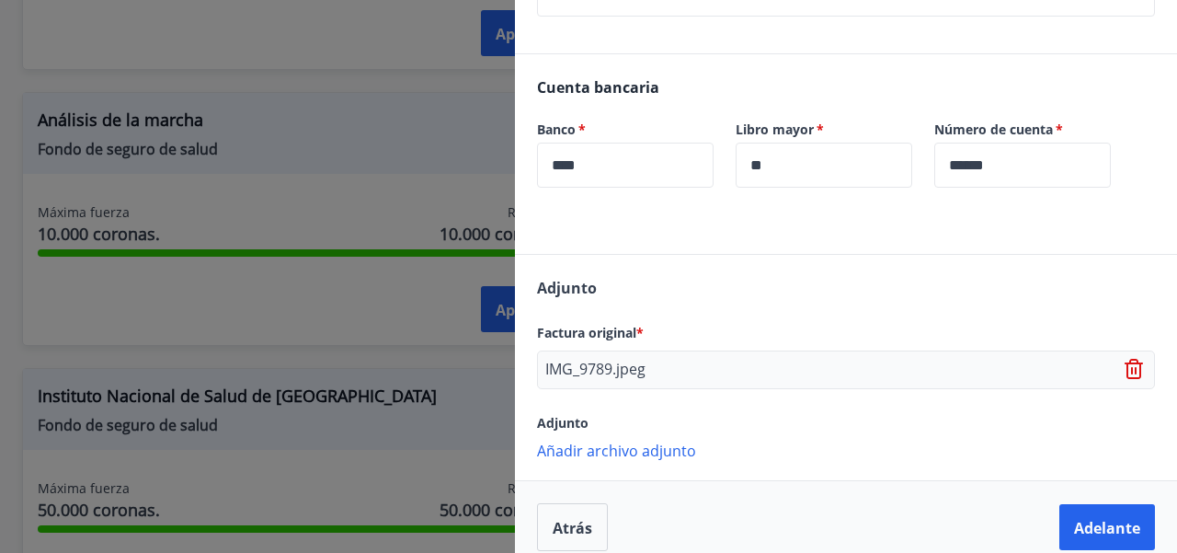
click at [644, 451] on font "Añadir archivo adjunto" at bounding box center [616, 450] width 159 height 20
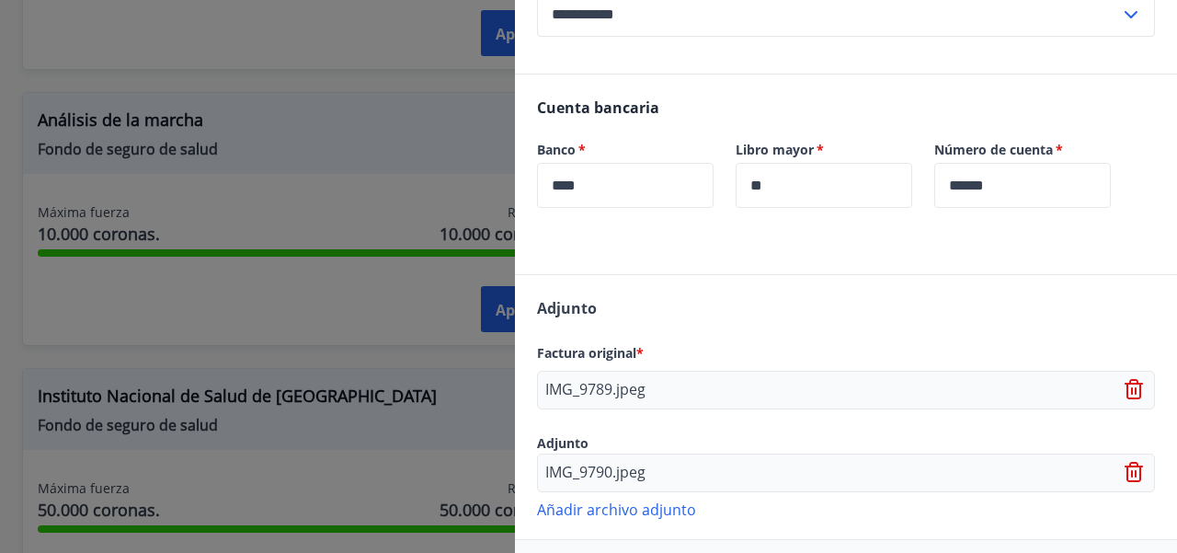
scroll to position [731, 0]
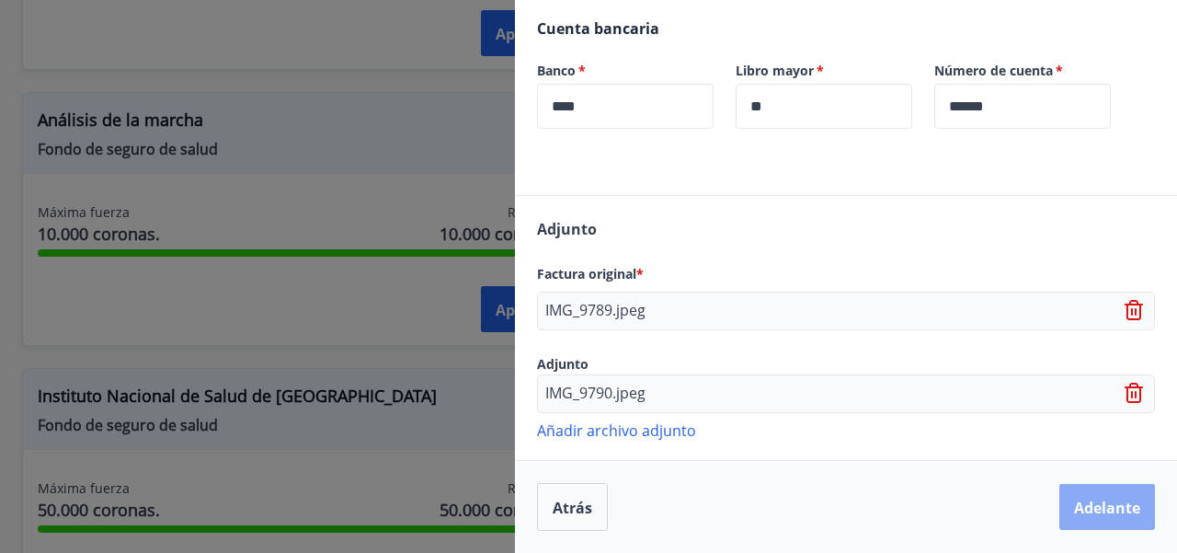
click at [1116, 511] on font "Adelante" at bounding box center [1107, 507] width 66 height 20
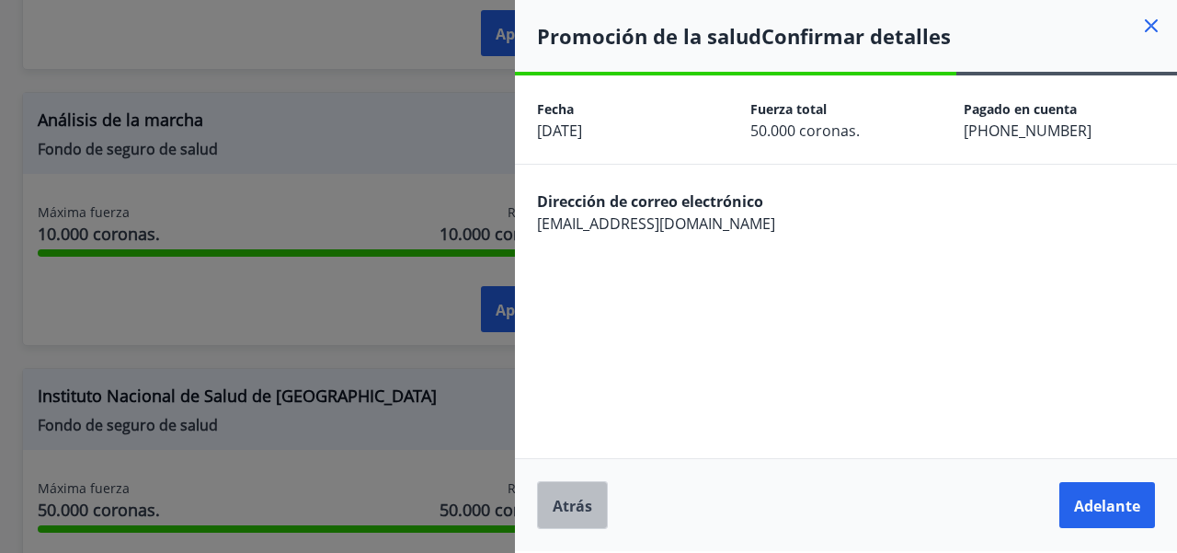
click at [580, 500] on font "Atrás" at bounding box center [573, 506] width 40 height 20
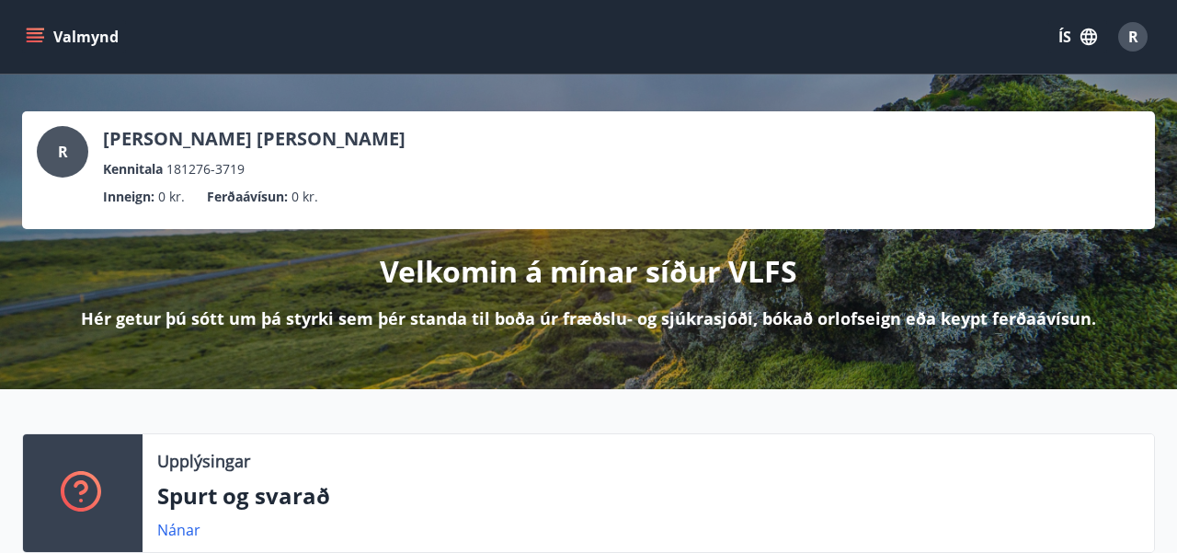
click at [38, 37] on icon "menu" at bounding box center [37, 37] width 20 height 2
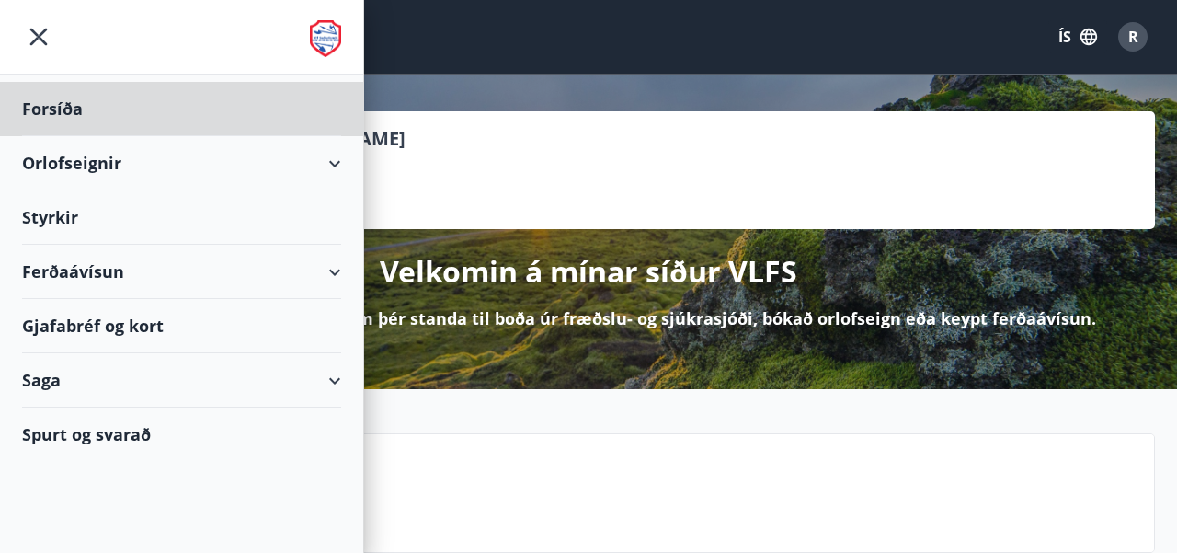
click at [54, 213] on div "Styrkir" at bounding box center [181, 217] width 319 height 54
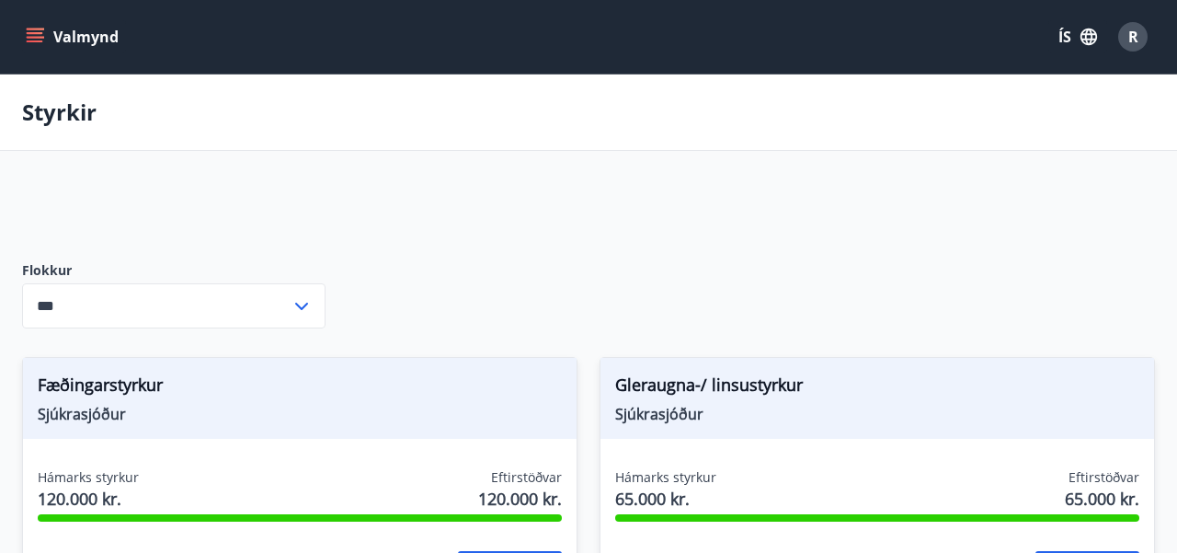
type input "***"
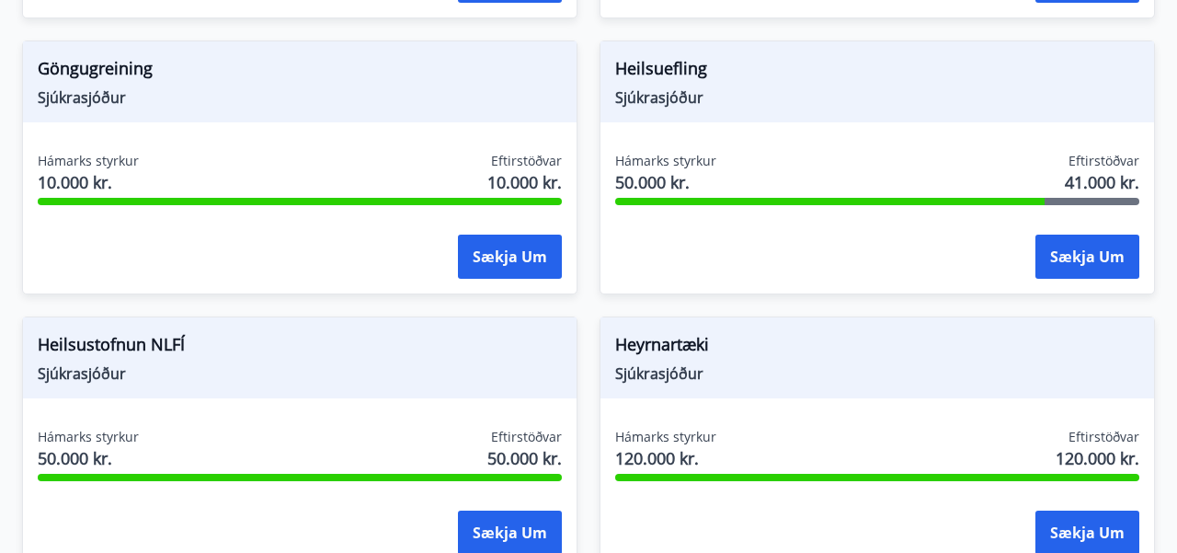
scroll to position [1152, 0]
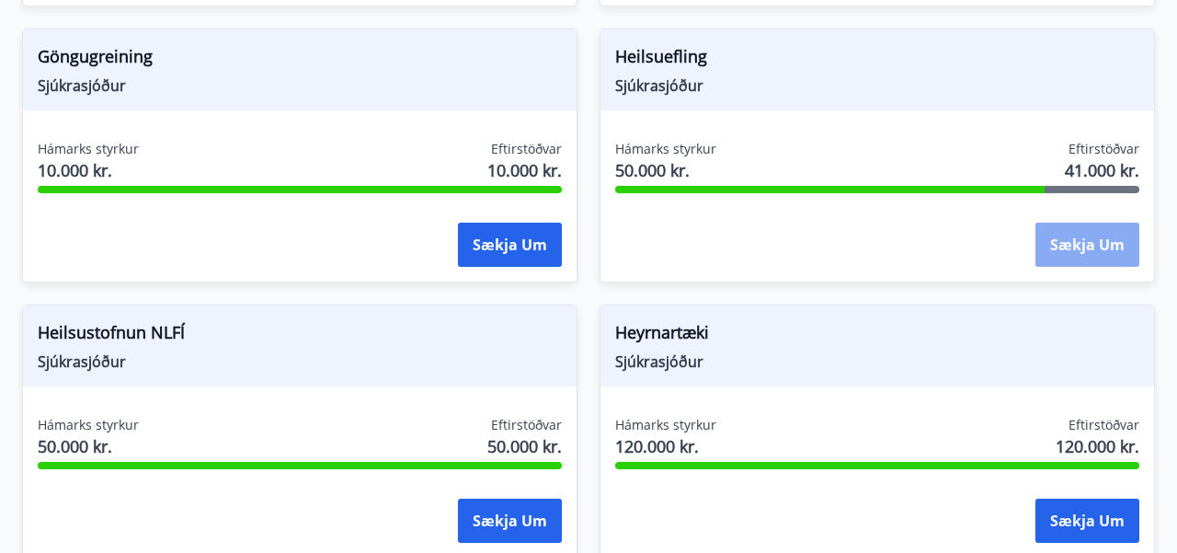
click at [1087, 254] on button "Sækja um" at bounding box center [1087, 245] width 104 height 44
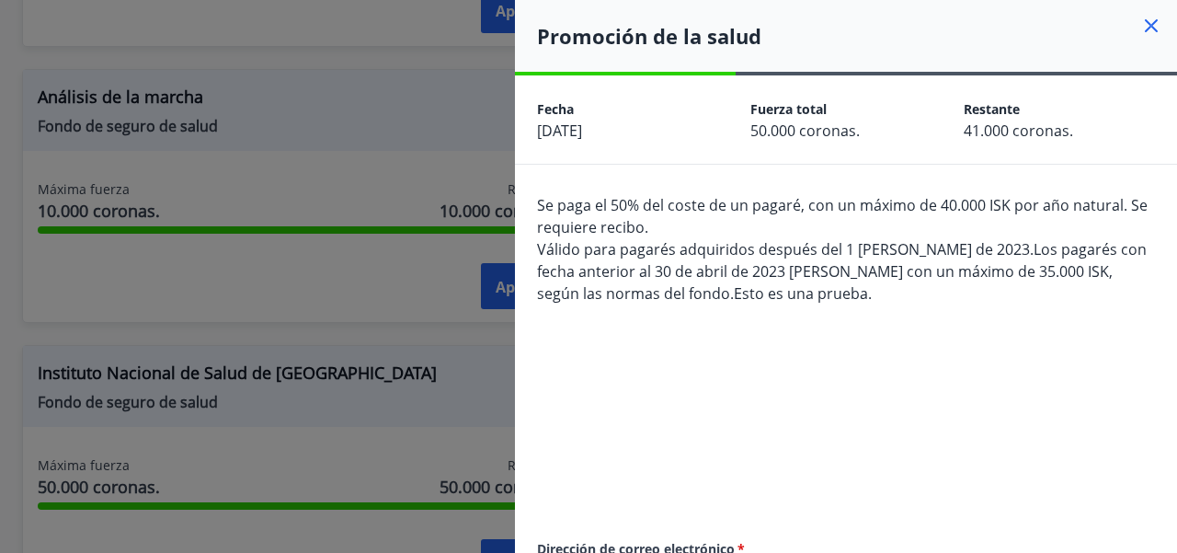
scroll to position [1193, 0]
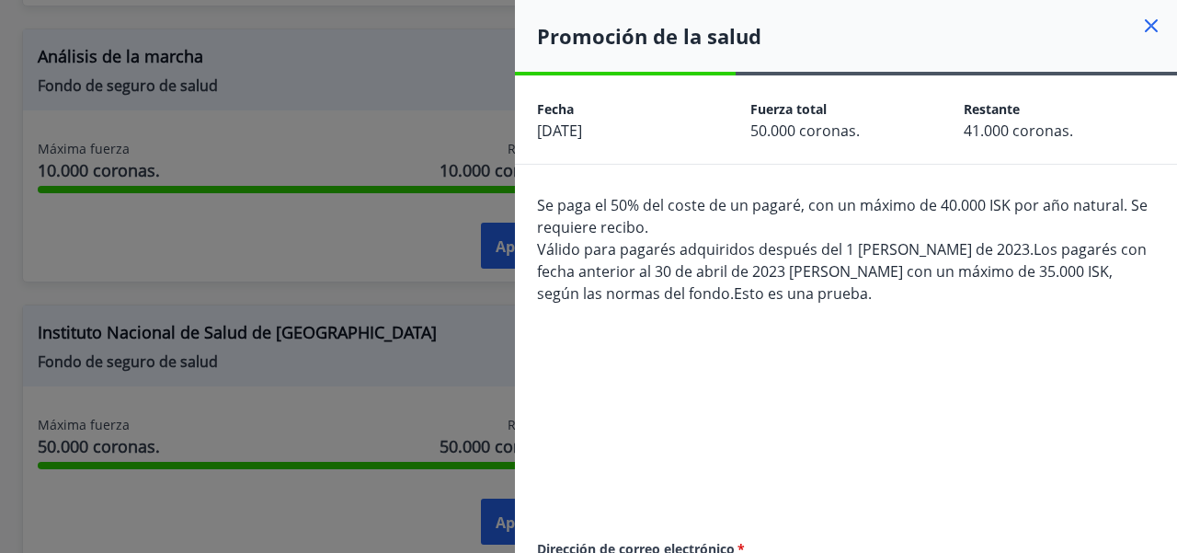
click at [963, 326] on div "Se paga el 50% del coste de un pagaré, con un máximo de 40.000 ISK por año natu…" at bounding box center [846, 348] width 618 height 309
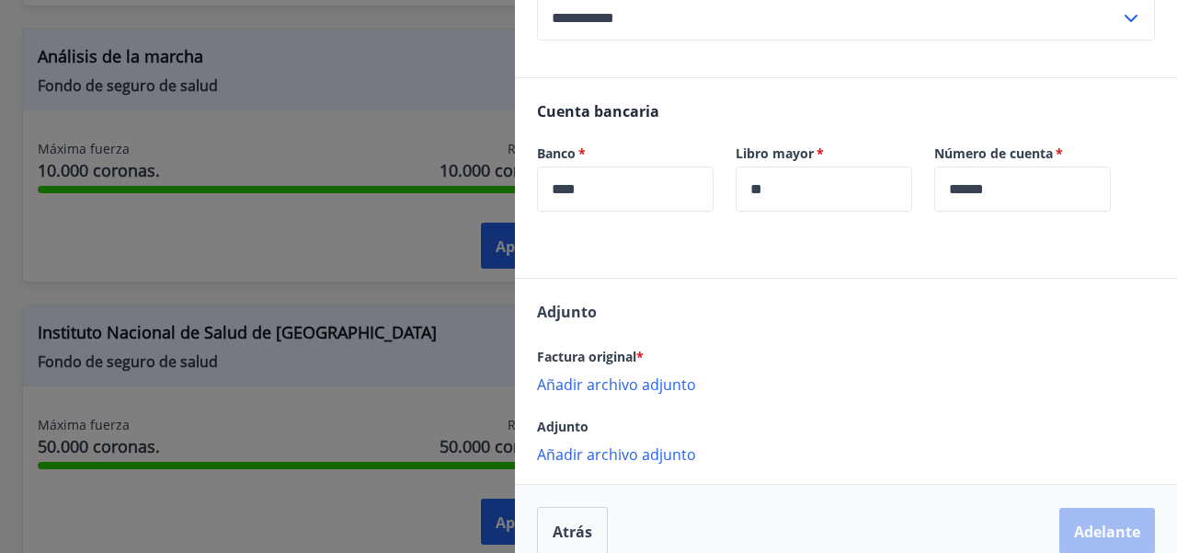
scroll to position [672, 0]
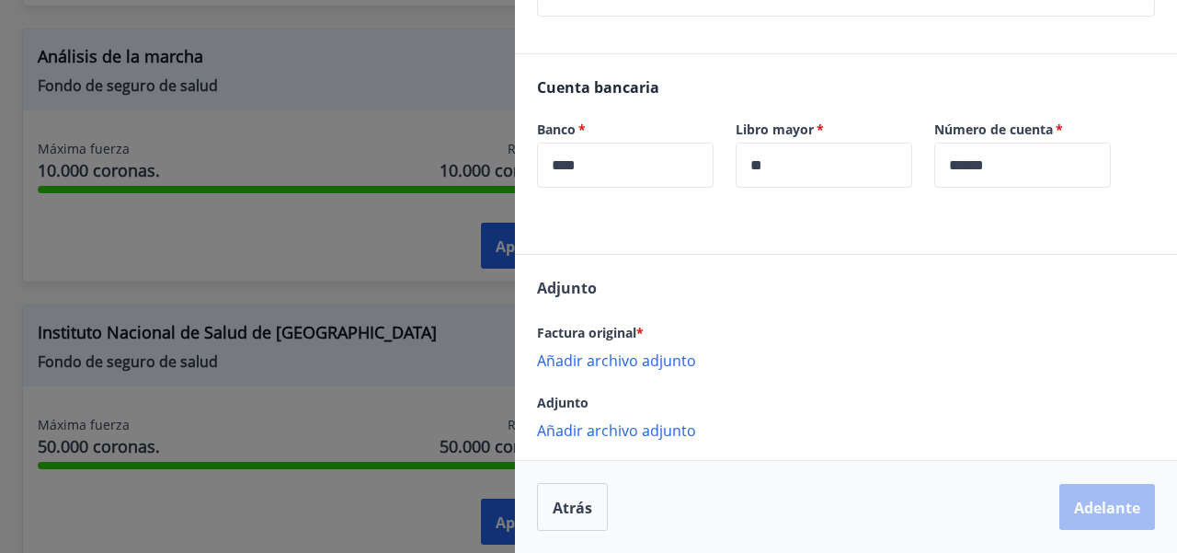
click at [642, 360] on font "Añadir archivo adjunto" at bounding box center [616, 360] width 159 height 20
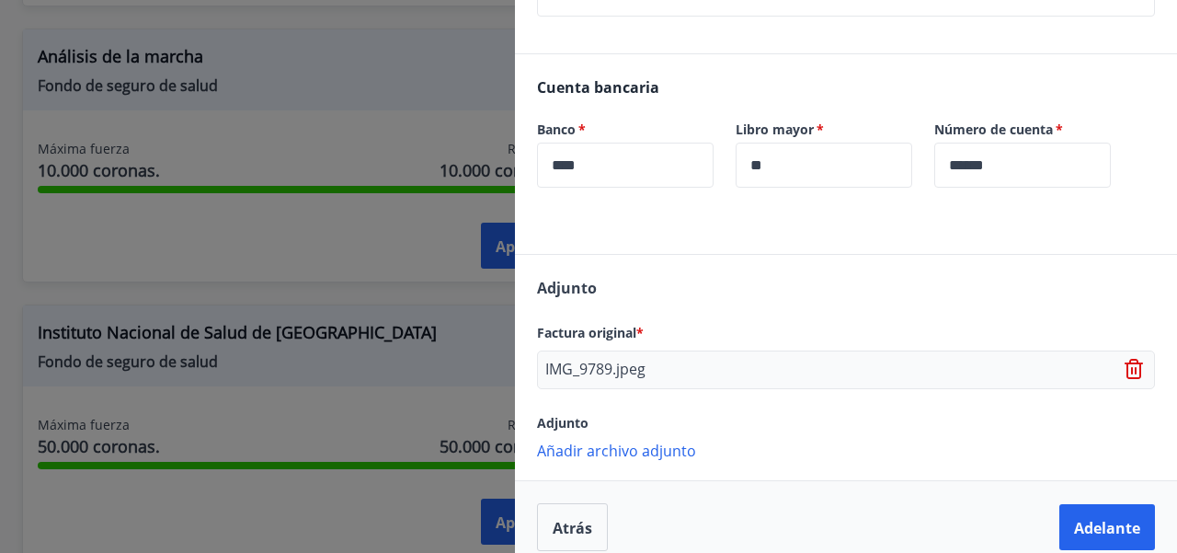
click at [633, 451] on font "Añadir archivo adjunto" at bounding box center [616, 450] width 159 height 20
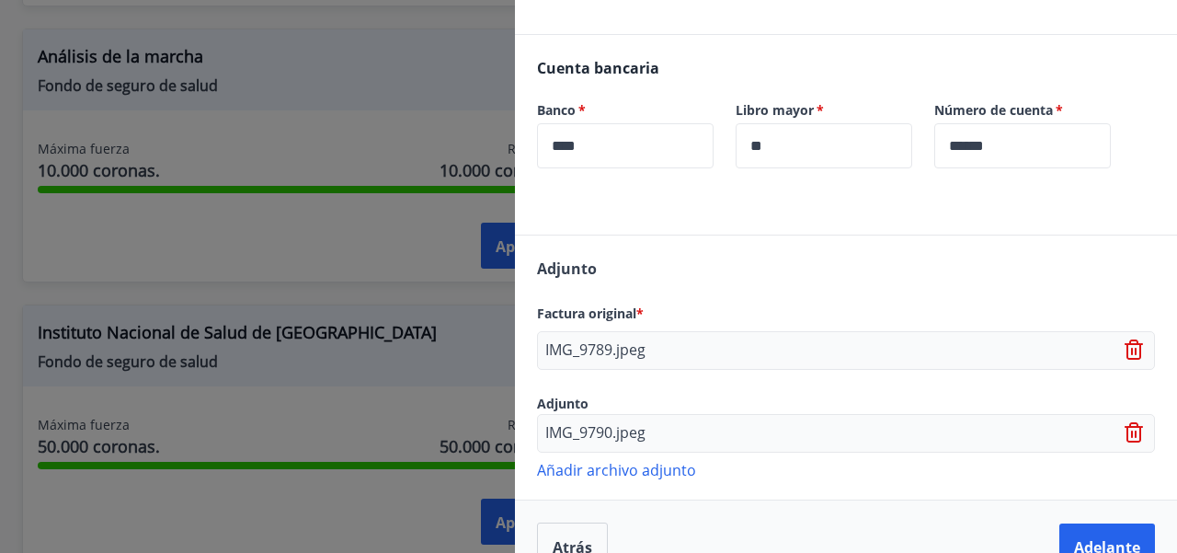
scroll to position [731, 0]
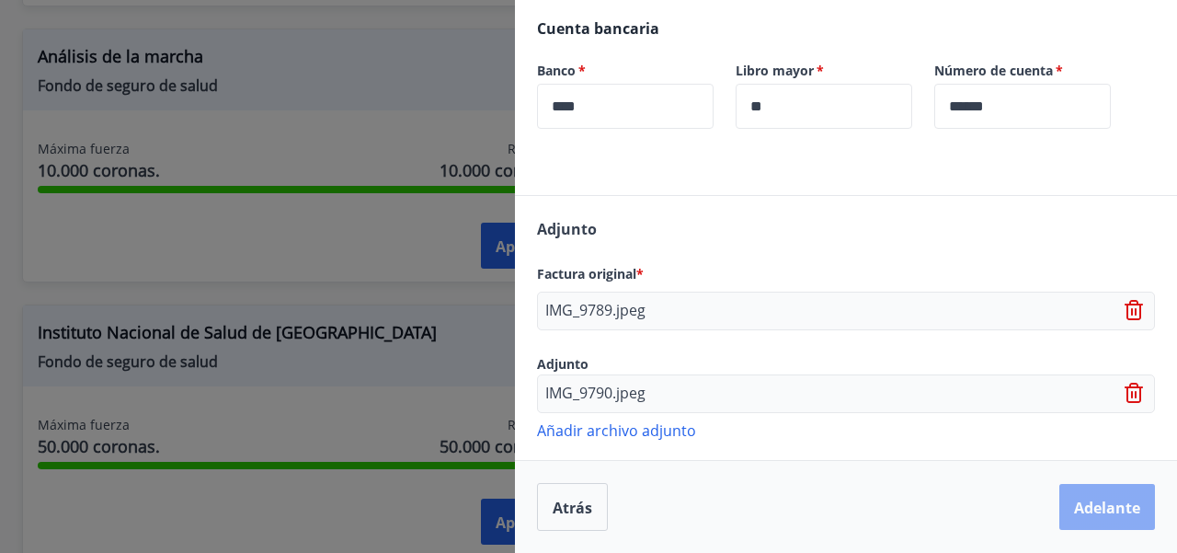
click at [1095, 513] on font "Adelante" at bounding box center [1107, 507] width 66 height 20
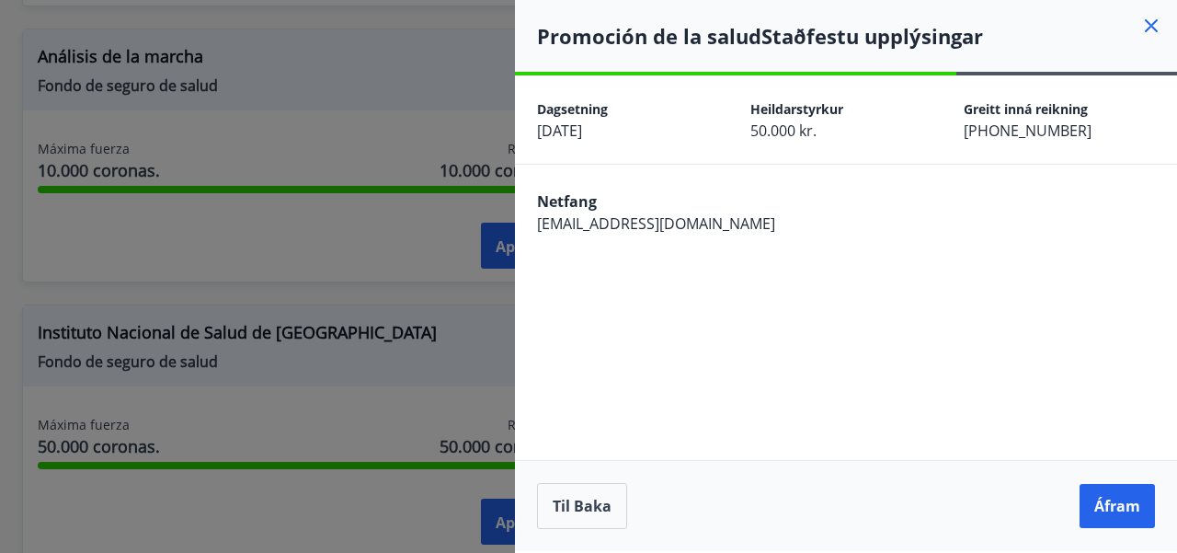
scroll to position [0, 0]
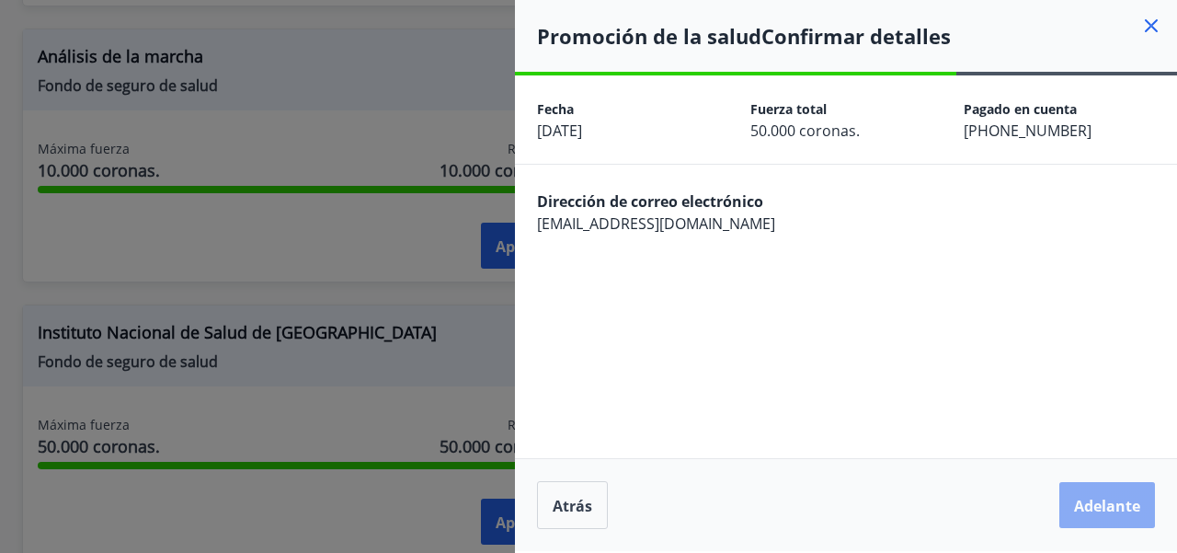
click at [1106, 504] on font "Adelante" at bounding box center [1107, 506] width 66 height 20
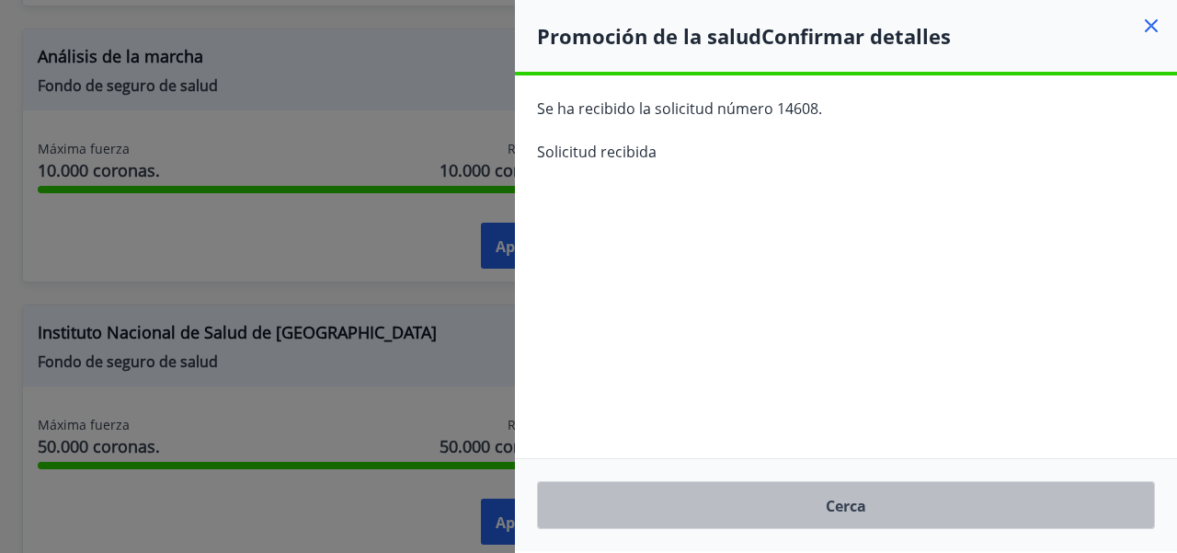
click at [844, 504] on font "Cerca" at bounding box center [846, 506] width 40 height 20
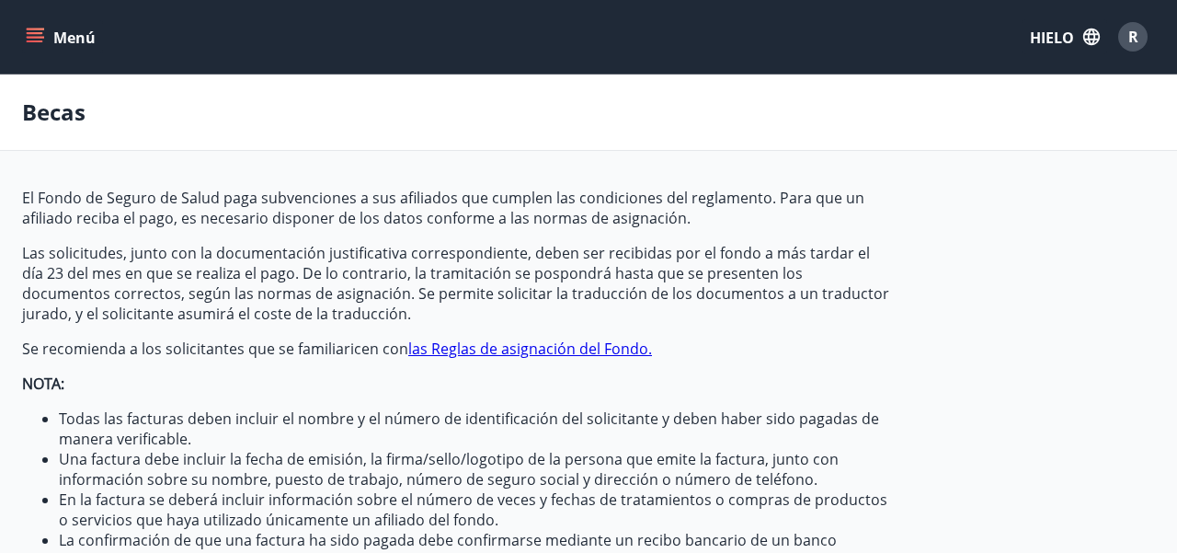
click at [62, 42] on font "Menú" at bounding box center [74, 38] width 42 height 20
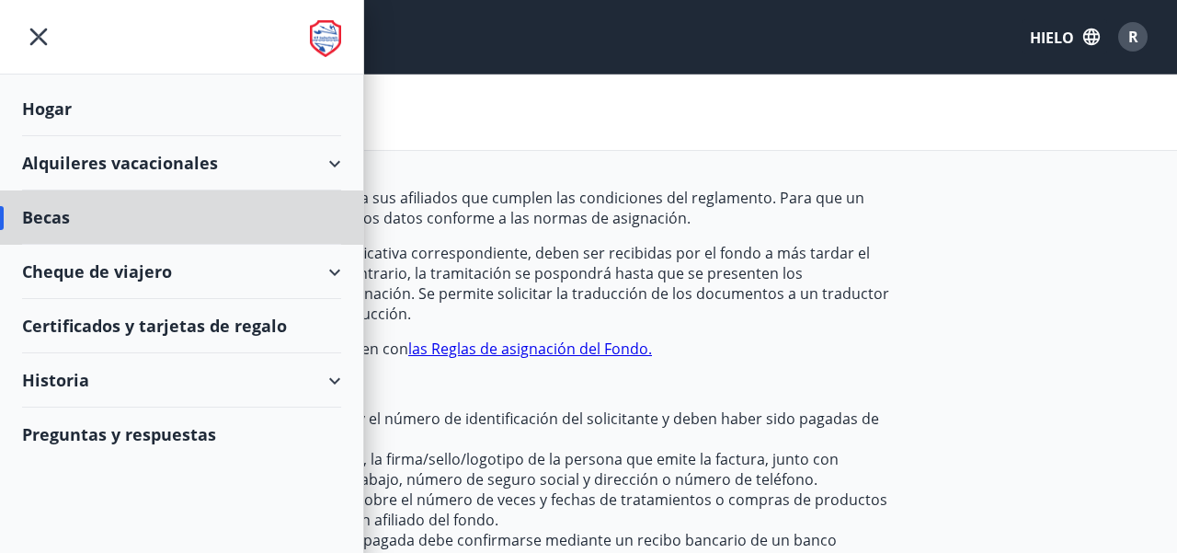
click at [65, 112] on font "Hogar" at bounding box center [47, 108] width 50 height 22
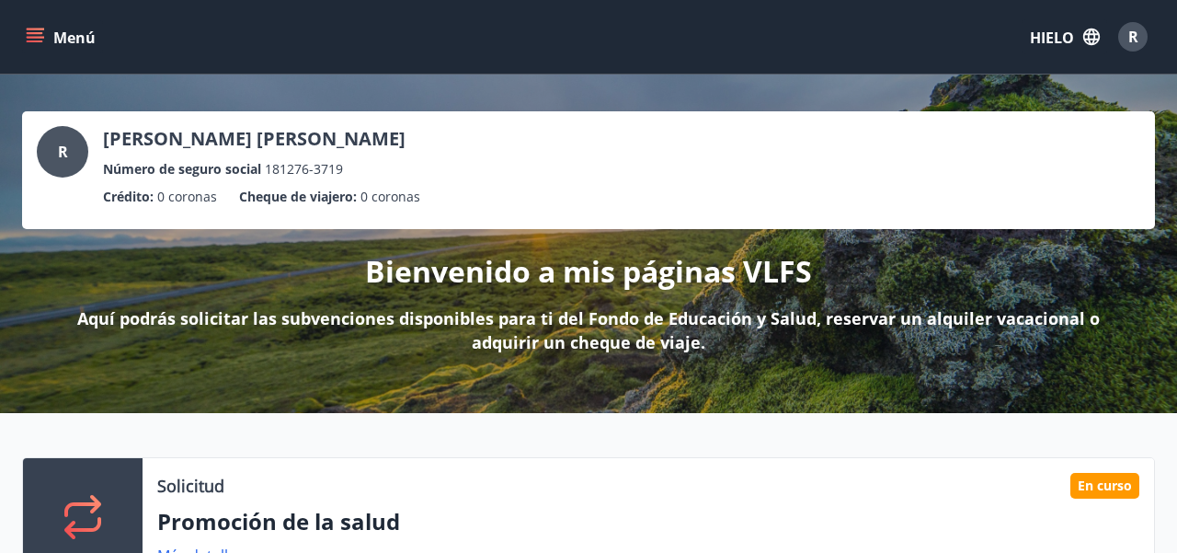
click at [40, 39] on icon "menú" at bounding box center [35, 37] width 18 height 18
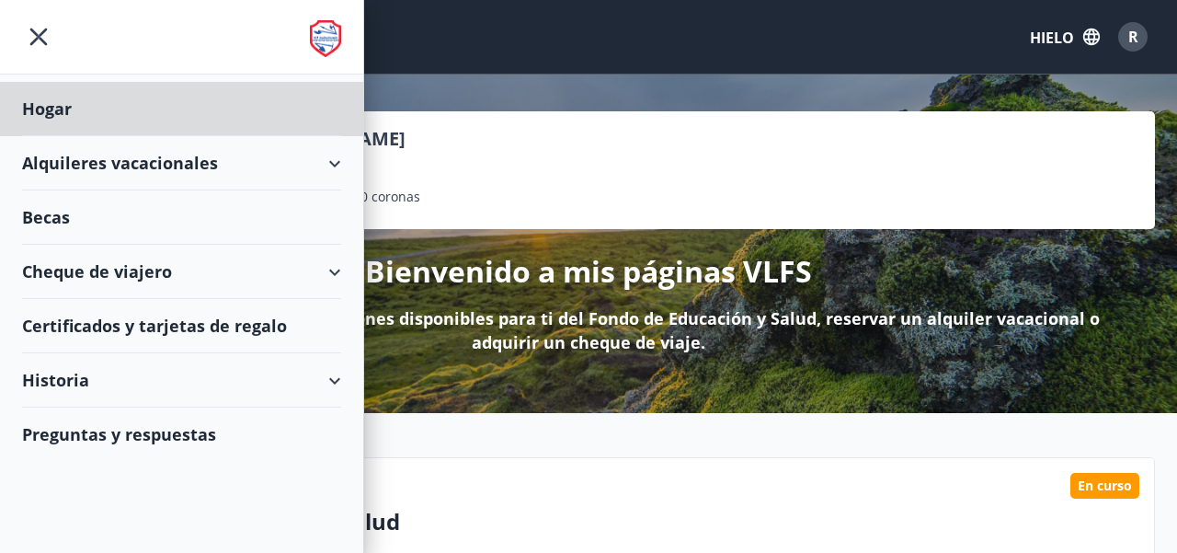
click at [58, 221] on font "Becas" at bounding box center [46, 217] width 48 height 22
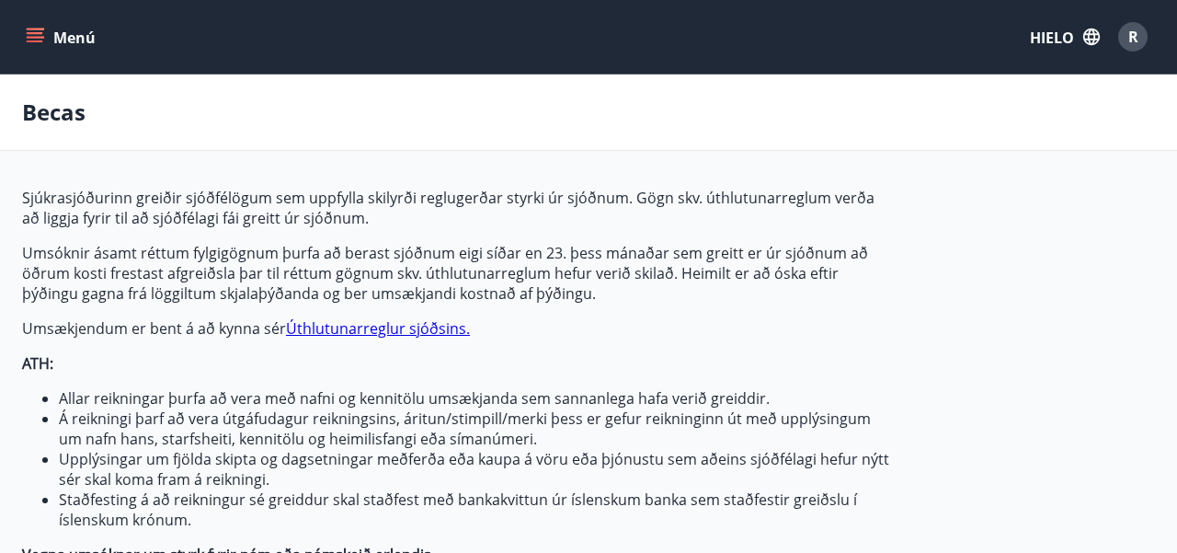
type input "***"
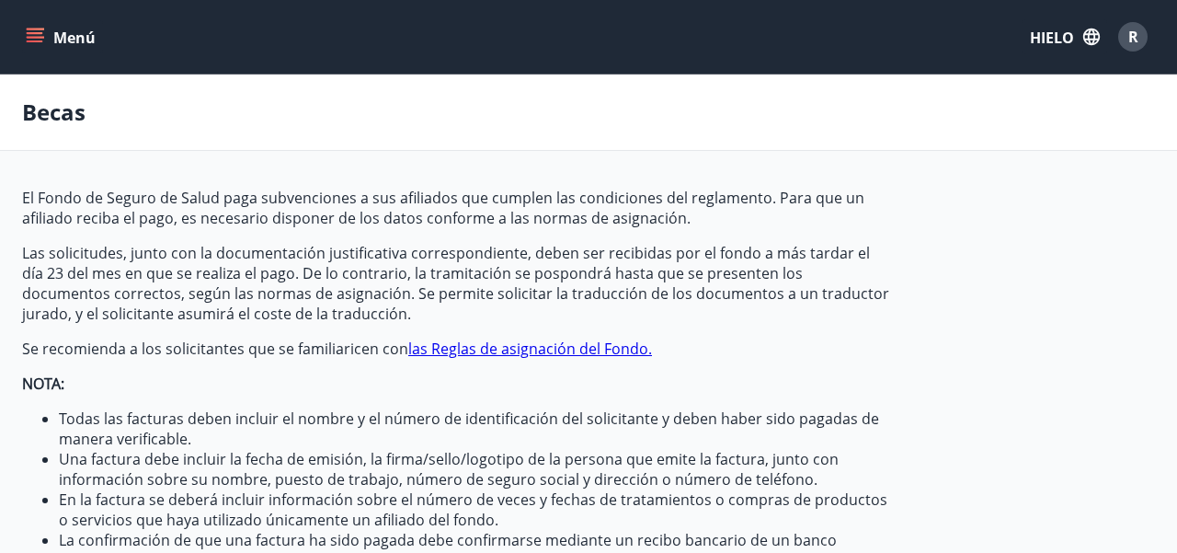
click at [31, 29] on icon "menú" at bounding box center [37, 30] width 20 height 2
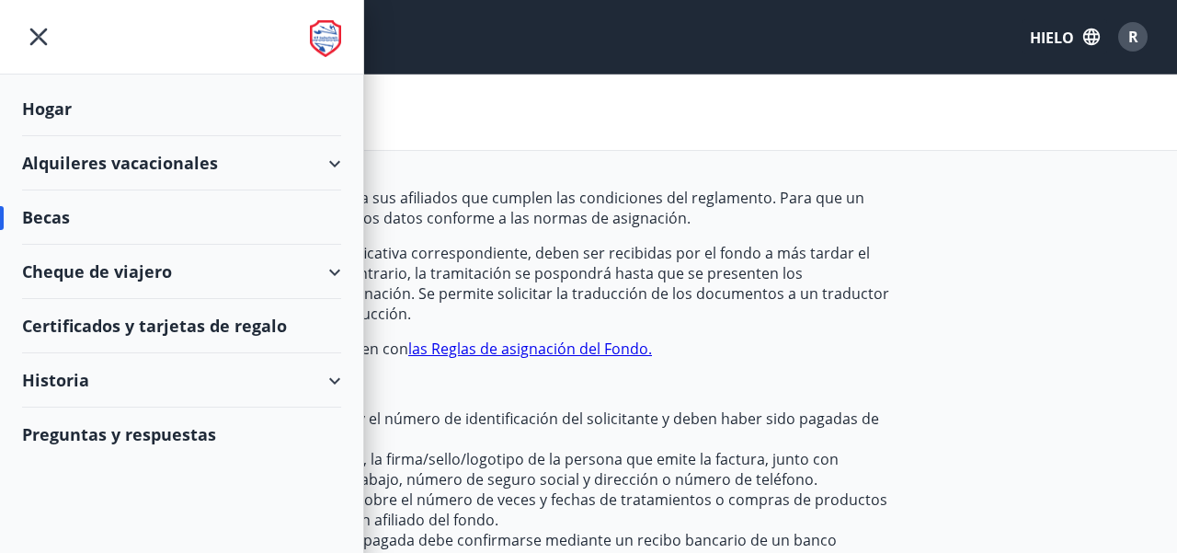
click at [335, 268] on div "Cheque de viajero" at bounding box center [181, 272] width 319 height 54
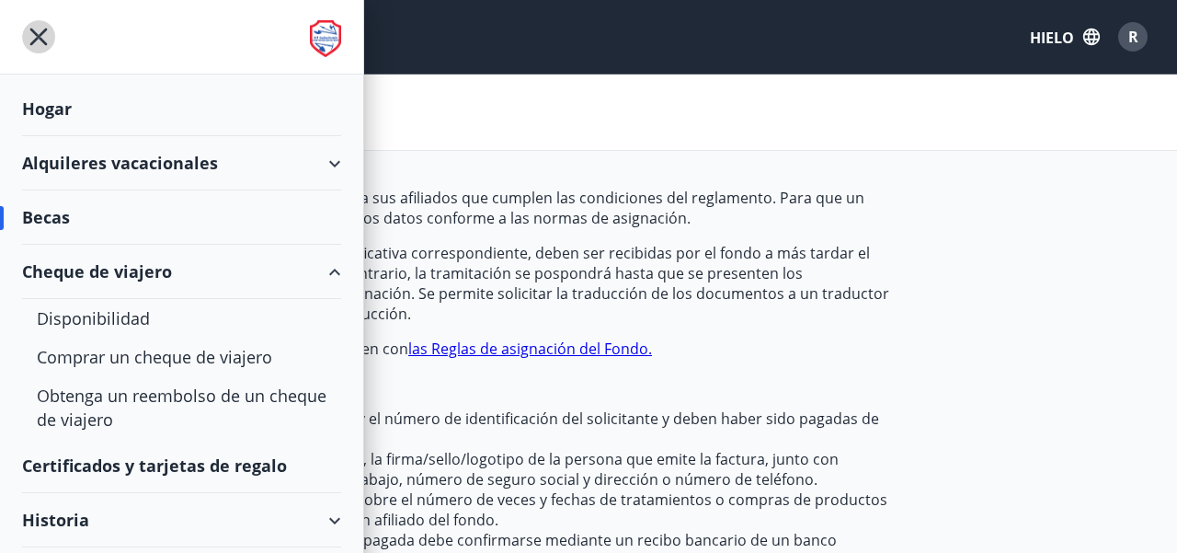
click at [47, 38] on icon "menú" at bounding box center [38, 36] width 33 height 33
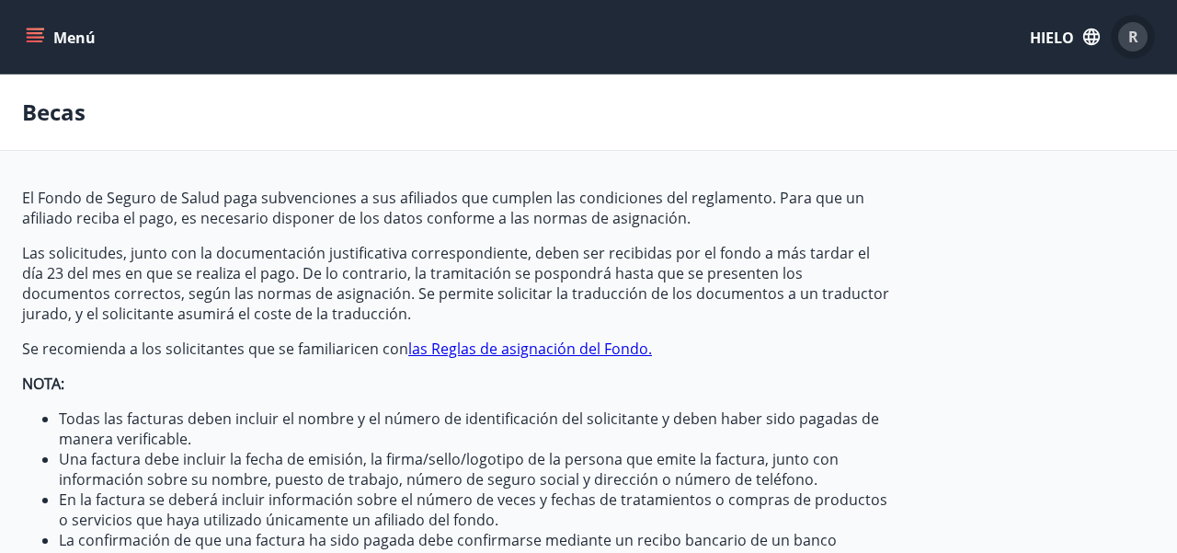
click at [1138, 35] on div "R" at bounding box center [1132, 36] width 29 height 29
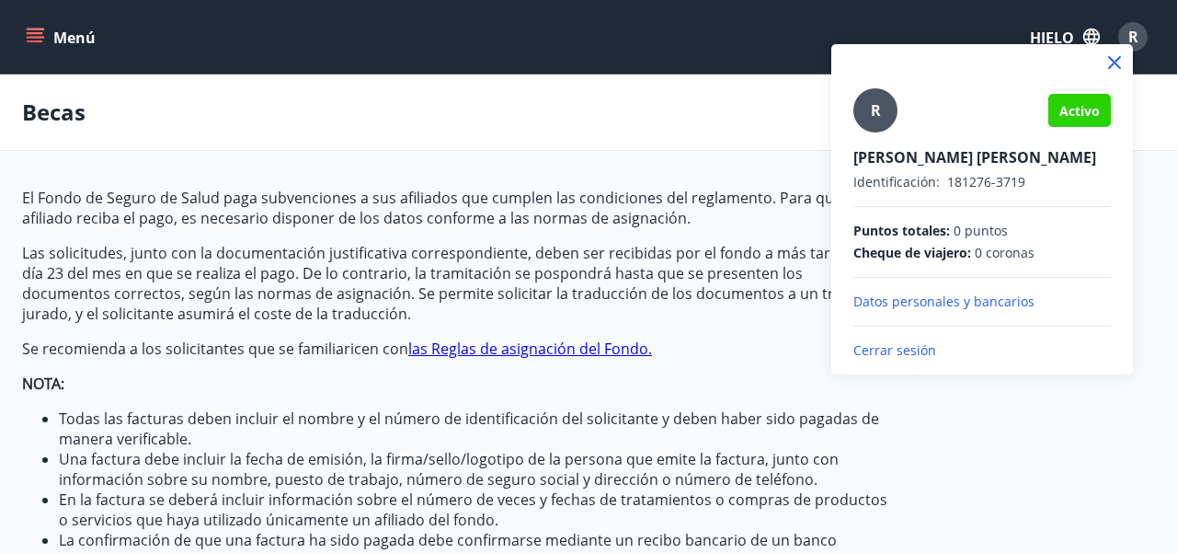
click at [911, 352] on font "Cerrar sesión" at bounding box center [894, 349] width 83 height 17
